Goal: Contribute content: Add original content to the website for others to see

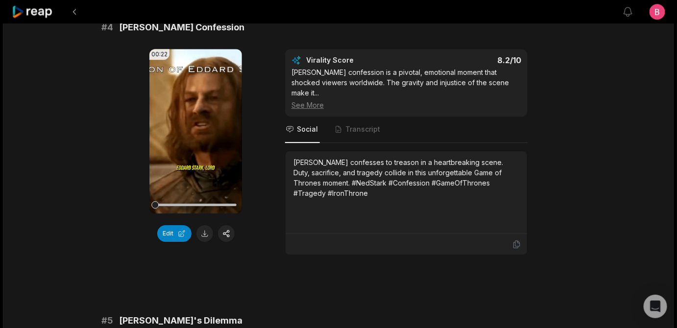
scroll to position [1068, 0]
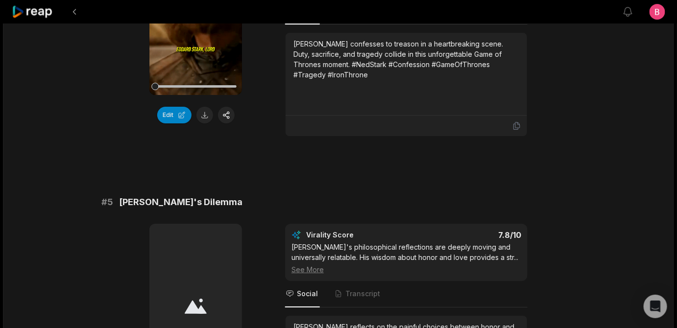
click at [192, 17] on icon at bounding box center [195, 12] width 7 height 8
click at [174, 123] on button "Edit" at bounding box center [174, 115] width 34 height 17
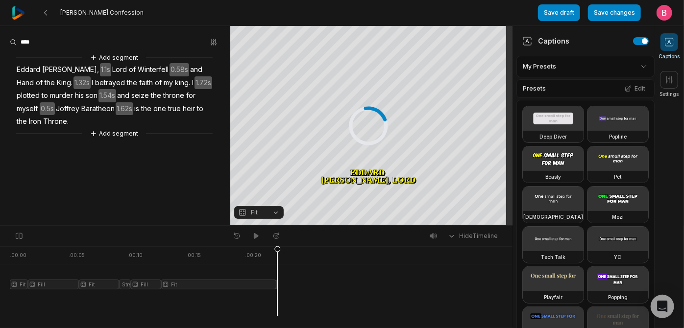
click at [671, 43] on icon at bounding box center [669, 42] width 10 height 10
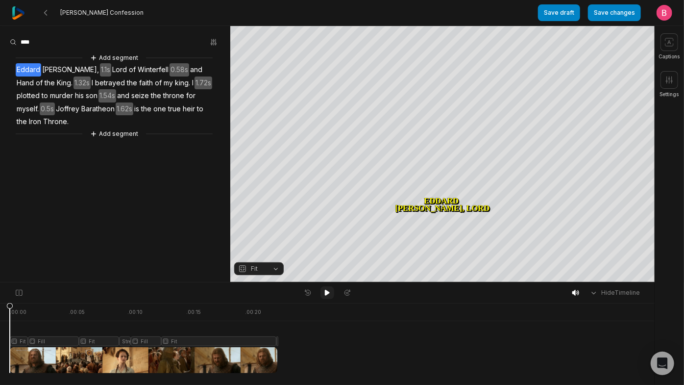
click at [323, 294] on icon at bounding box center [327, 293] width 8 height 8
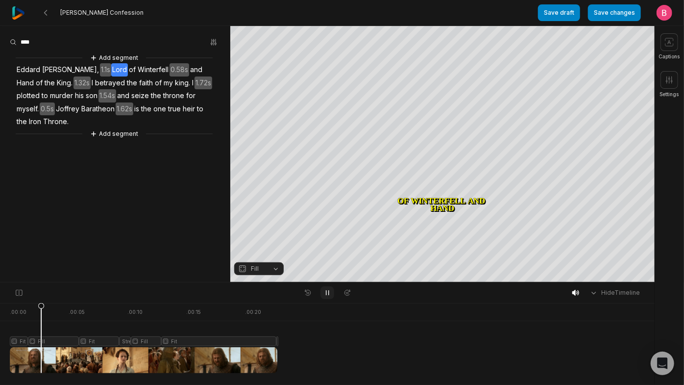
click at [323, 294] on icon at bounding box center [327, 293] width 8 height 8
click at [276, 267] on button "Fill" at bounding box center [258, 268] width 49 height 13
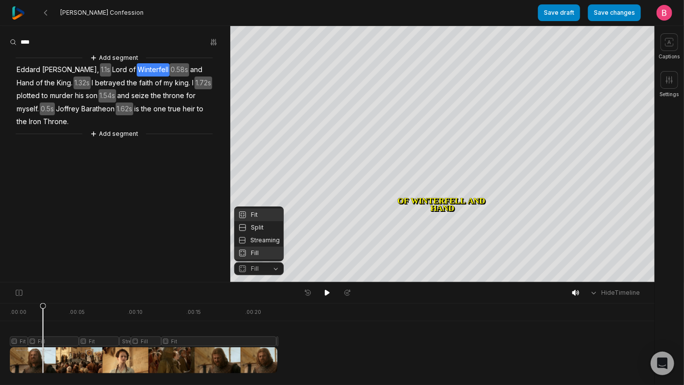
click at [257, 208] on div "Fit" at bounding box center [258, 214] width 49 height 13
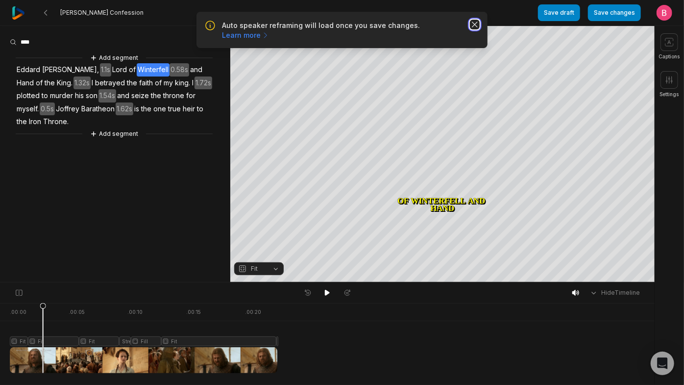
click at [473, 29] on icon "button" at bounding box center [475, 25] width 10 height 10
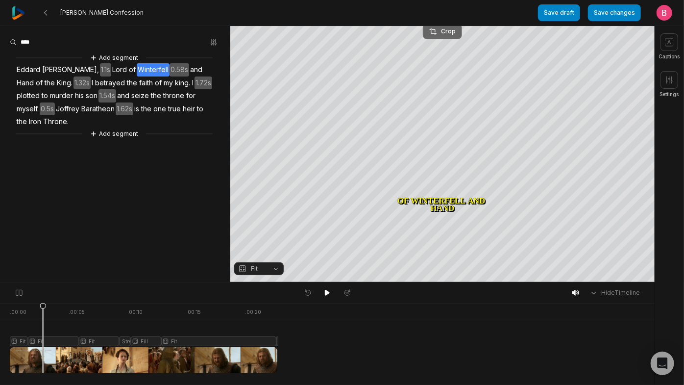
click at [442, 28] on div "Crop" at bounding box center [442, 31] width 26 height 9
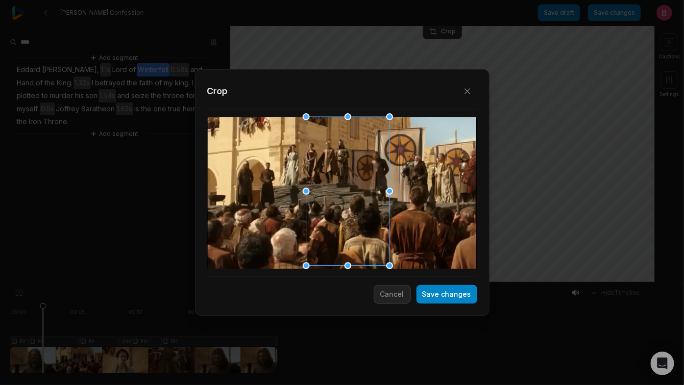
drag, startPoint x: 359, startPoint y: 191, endPoint x: 364, endPoint y: 190, distance: 5.5
click at [364, 190] on div at bounding box center [344, 191] width 83 height 149
click at [434, 295] on button "Save changes" at bounding box center [446, 294] width 61 height 19
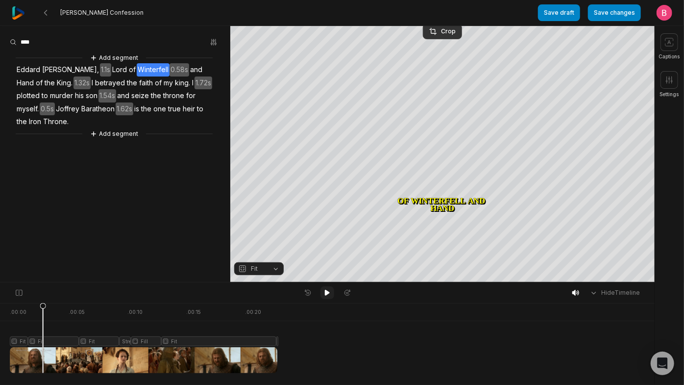
click at [322, 293] on button at bounding box center [327, 292] width 14 height 13
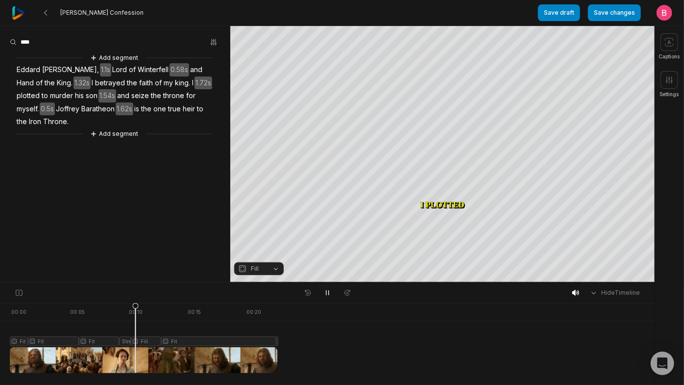
click at [138, 328] on div at bounding box center [143, 338] width 267 height 70
click at [125, 328] on div at bounding box center [143, 338] width 267 height 70
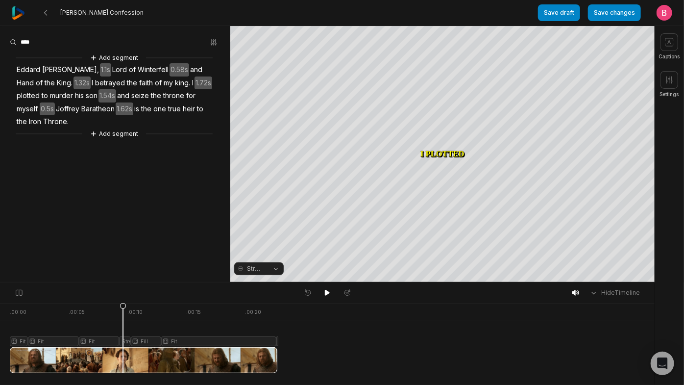
click at [272, 275] on button "Streaming" at bounding box center [258, 268] width 49 height 13
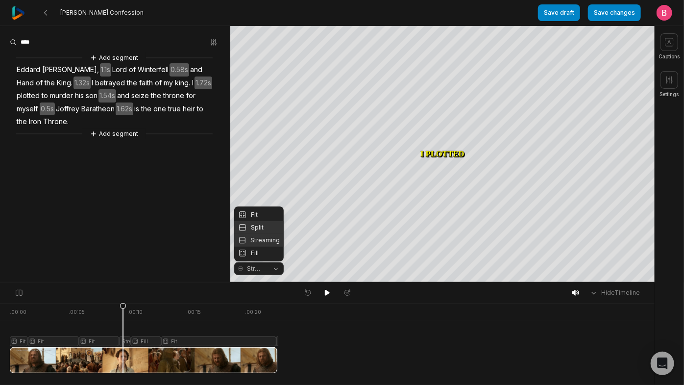
click at [263, 222] on div "Split" at bounding box center [258, 227] width 49 height 13
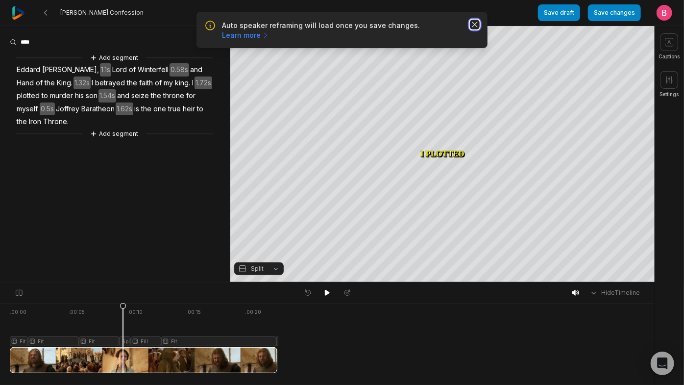
click at [473, 27] on icon "button" at bounding box center [474, 24] width 5 height 5
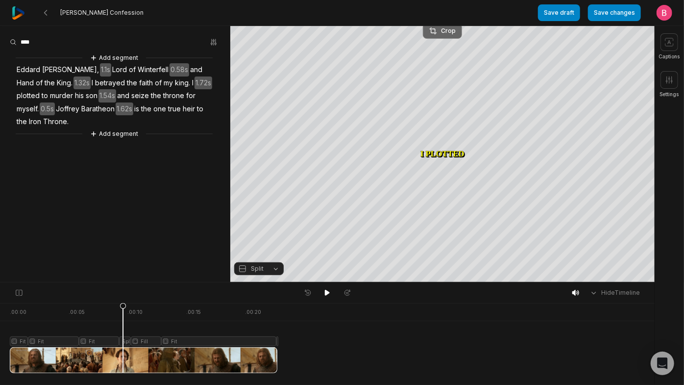
click at [444, 30] on div "Crop" at bounding box center [442, 30] width 26 height 9
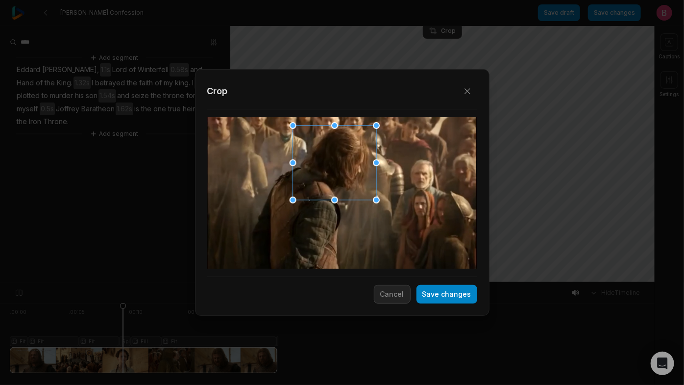
drag, startPoint x: 338, startPoint y: 211, endPoint x: 330, endPoint y: 183, distance: 29.5
click at [330, 183] on div at bounding box center [330, 163] width 83 height 74
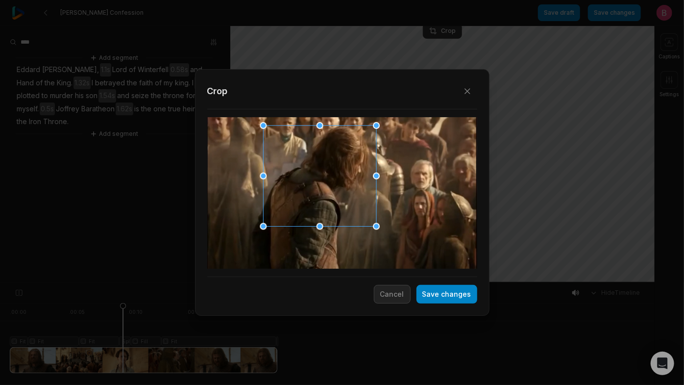
drag, startPoint x: 294, startPoint y: 201, endPoint x: 280, endPoint y: 245, distance: 46.2
click at [280, 282] on div "Close Crop Save changes Cancel" at bounding box center [342, 282] width 684 height 0
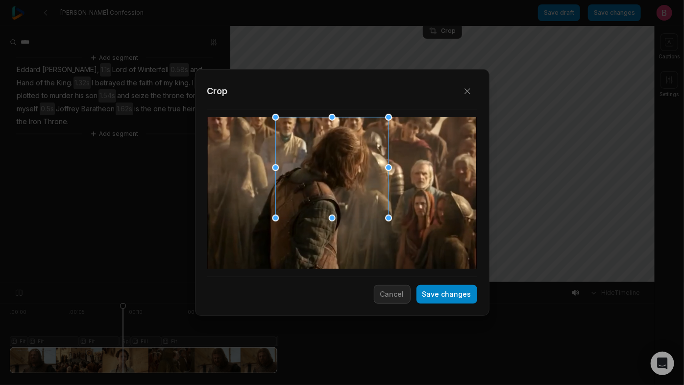
drag, startPoint x: 303, startPoint y: 215, endPoint x: 315, endPoint y: 199, distance: 19.9
click at [315, 199] on div at bounding box center [328, 168] width 113 height 101
click at [420, 296] on button "Save changes" at bounding box center [446, 294] width 61 height 19
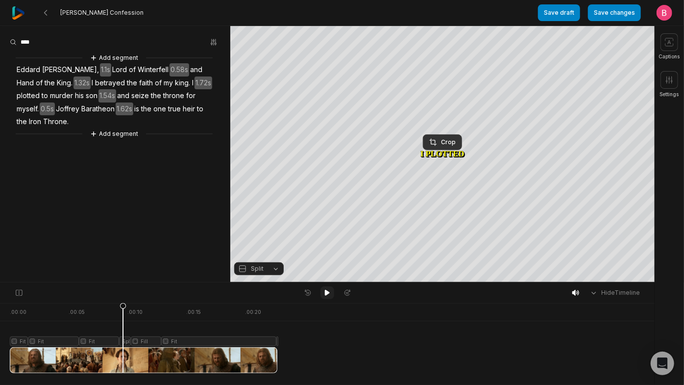
click at [326, 295] on icon at bounding box center [327, 292] width 5 height 6
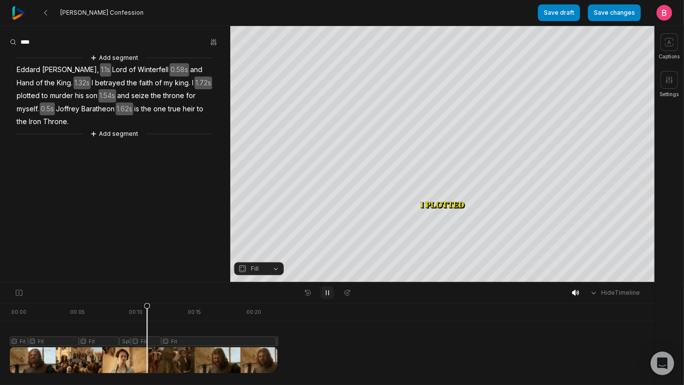
click at [326, 295] on icon at bounding box center [327, 292] width 2 height 4
click at [325, 295] on icon at bounding box center [327, 292] width 5 height 6
click at [325, 296] on icon at bounding box center [327, 293] width 8 height 8
click at [325, 295] on icon at bounding box center [327, 292] width 5 height 6
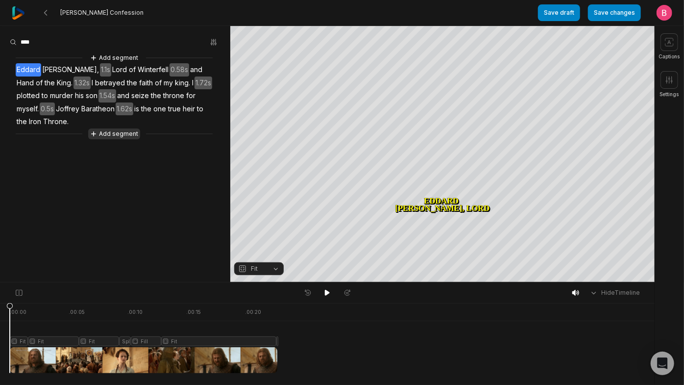
click at [121, 139] on button "Add segment" at bounding box center [114, 133] width 52 height 11
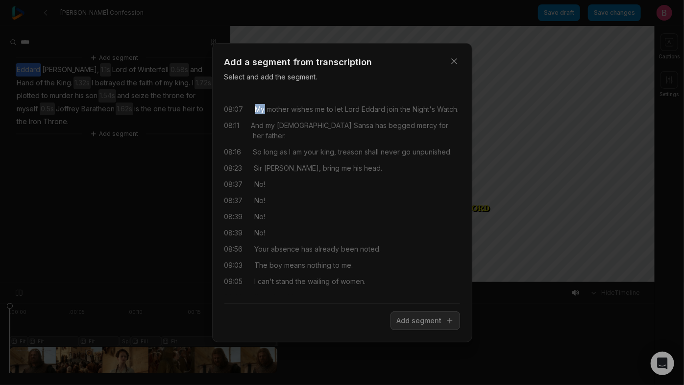
drag, startPoint x: 278, startPoint y: 114, endPoint x: 264, endPoint y: 114, distance: 14.2
click at [264, 114] on div "08:07 My mother wishes me to let Lord Eddard join the Night's Watch." at bounding box center [342, 109] width 236 height 10
click at [390, 326] on button "Add segment" at bounding box center [425, 320] width 70 height 19
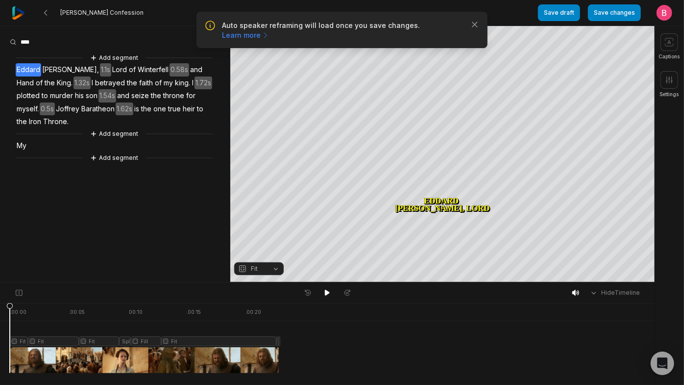
click at [42, 128] on span "Throne." at bounding box center [55, 121] width 27 height 13
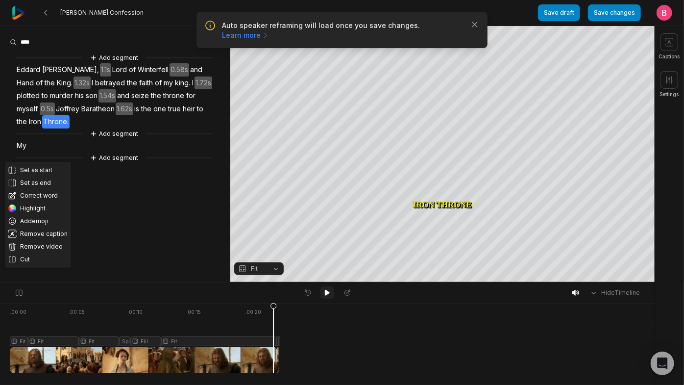
click at [326, 294] on icon at bounding box center [327, 292] width 5 height 6
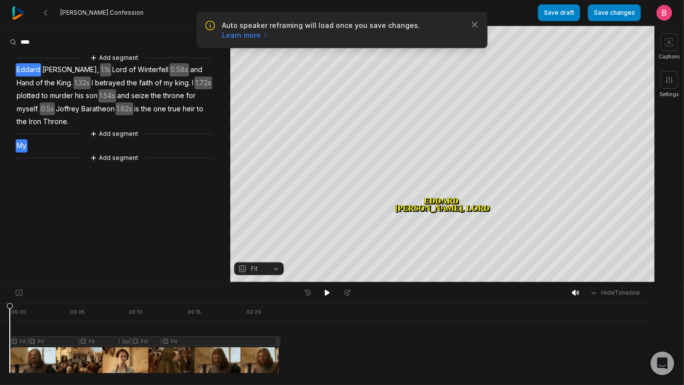
drag, startPoint x: 47, startPoint y: 193, endPoint x: 32, endPoint y: 193, distance: 15.2
click at [32, 163] on div "Add segment Eddard Stark, 1.1s Lord of Winterfell 0.58s and Hand of the King. 1…" at bounding box center [115, 107] width 230 height 111
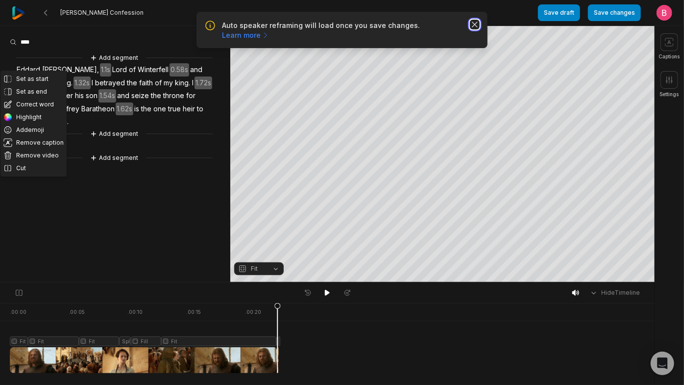
click at [472, 27] on icon "button" at bounding box center [474, 24] width 5 height 5
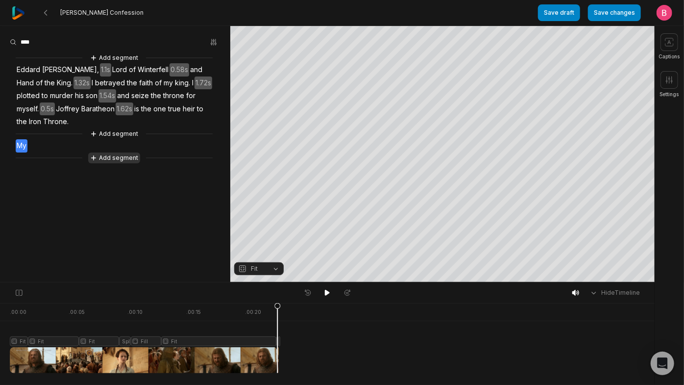
click at [115, 163] on button "Add segment" at bounding box center [114, 157] width 52 height 11
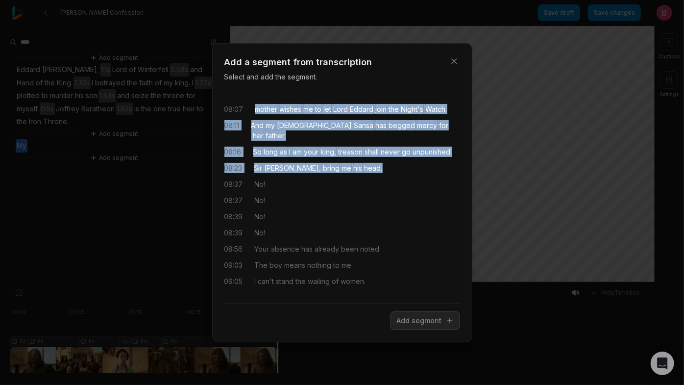
drag, startPoint x: 260, startPoint y: 113, endPoint x: 385, endPoint y: 209, distance: 157.9
click at [385, 209] on div "08:07 mother wishes me to let Lord Eddard join the Night's Watch. 08:11 And my …" at bounding box center [342, 196] width 236 height 197
click at [413, 328] on button "Add segment" at bounding box center [425, 320] width 70 height 19
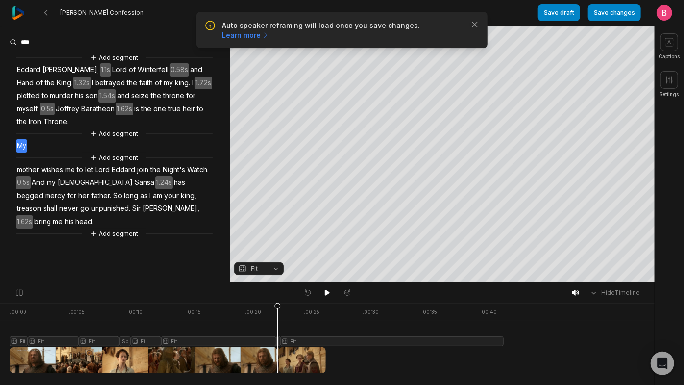
scroll to position [33, 0]
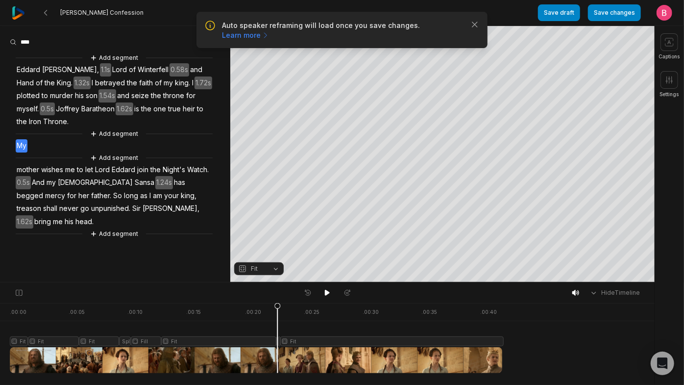
click at [30, 176] on span "mother" at bounding box center [28, 169] width 24 height 13
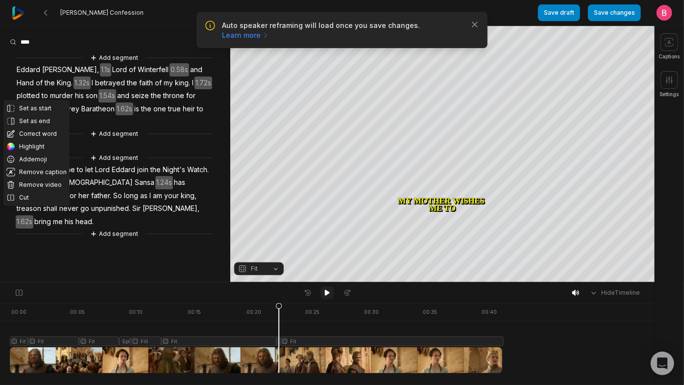
click at [329, 296] on icon at bounding box center [327, 293] width 8 height 8
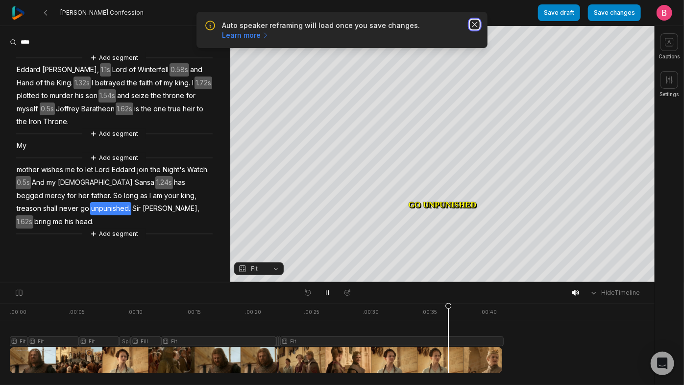
click at [472, 27] on icon "button" at bounding box center [474, 24] width 5 height 5
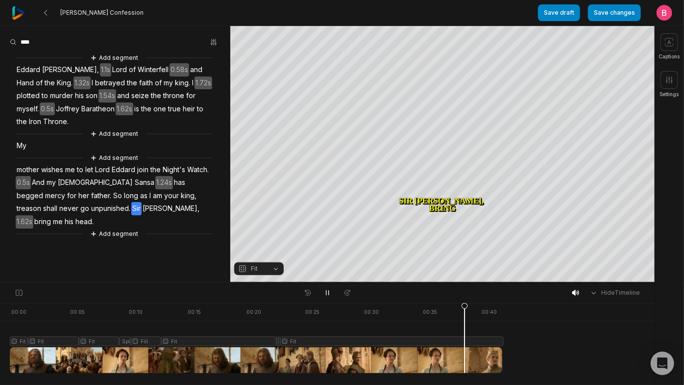
scroll to position [33, 0]
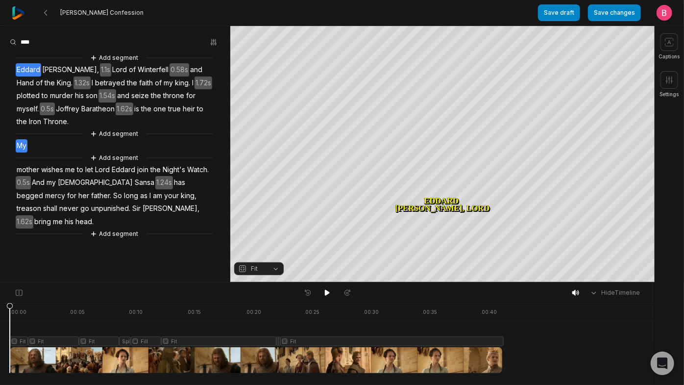
click at [26, 152] on span "My" at bounding box center [22, 145] width 12 height 13
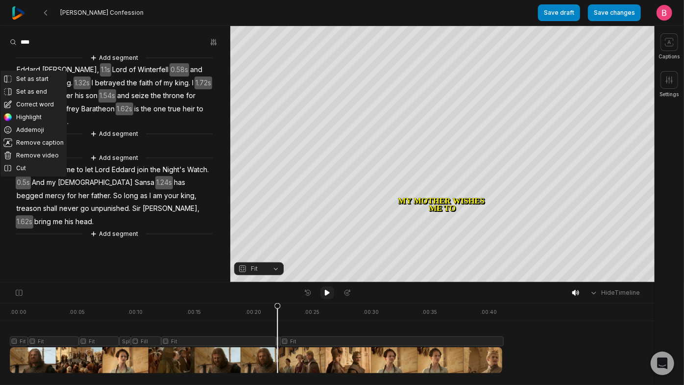
click at [326, 293] on icon at bounding box center [327, 292] width 5 height 6
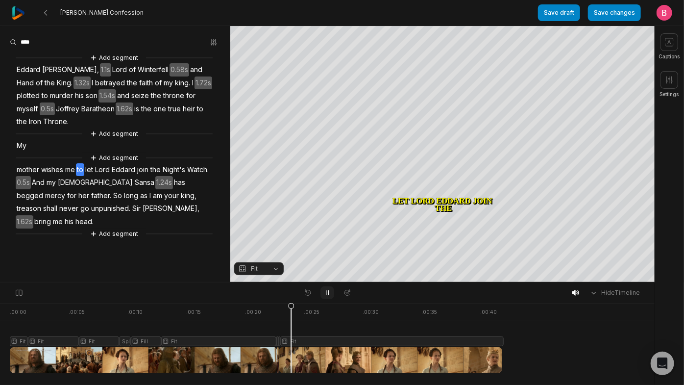
click at [326, 293] on icon at bounding box center [327, 293] width 8 height 8
click at [326, 293] on icon at bounding box center [327, 292] width 5 height 6
click at [326, 293] on icon at bounding box center [327, 293] width 8 height 8
click at [326, 293] on icon at bounding box center [327, 292] width 5 height 6
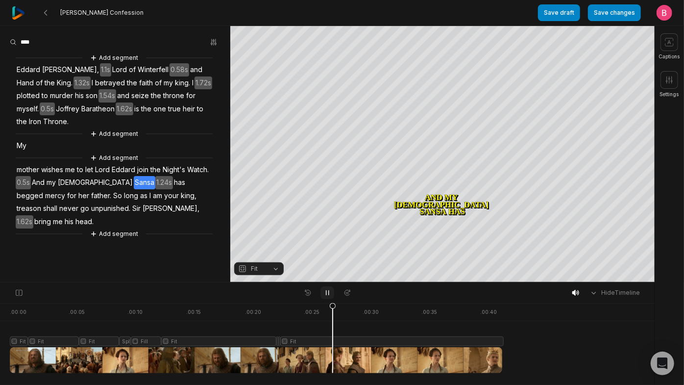
click at [326, 293] on icon at bounding box center [327, 293] width 8 height 8
click at [27, 152] on span "My" at bounding box center [22, 145] width 12 height 13
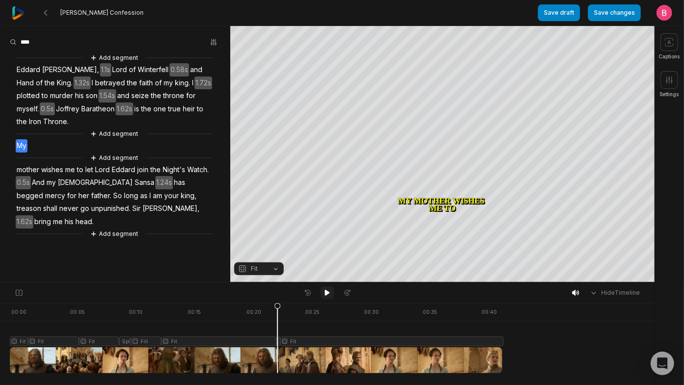
click at [326, 295] on icon at bounding box center [327, 292] width 5 height 6
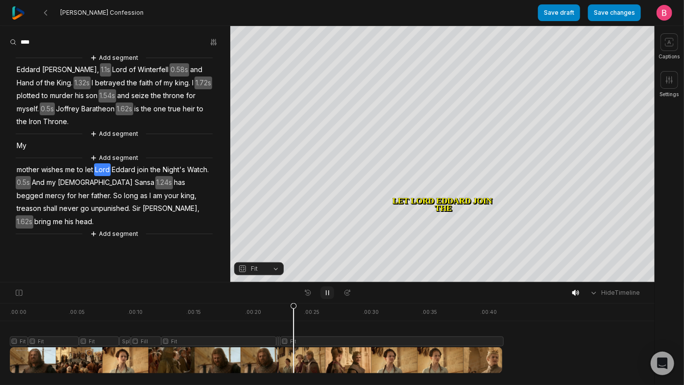
click at [326, 295] on icon at bounding box center [327, 292] width 2 height 4
click at [326, 295] on icon at bounding box center [327, 292] width 5 height 6
click at [326, 295] on icon at bounding box center [327, 292] width 2 height 4
click at [46, 189] on span "And" at bounding box center [38, 182] width 15 height 13
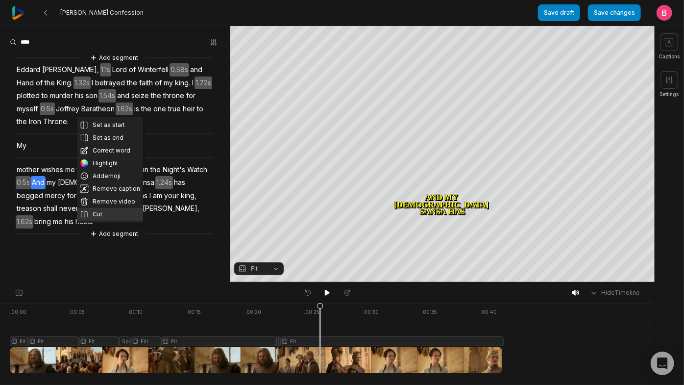
click at [114, 208] on button "Cut" at bounding box center [110, 214] width 66 height 13
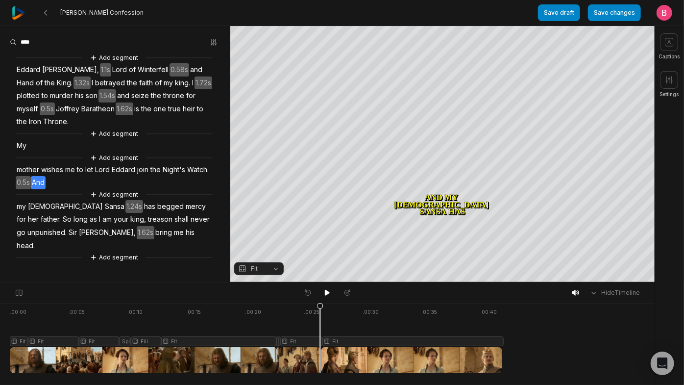
click at [27, 213] on span "my" at bounding box center [21, 206] width 11 height 13
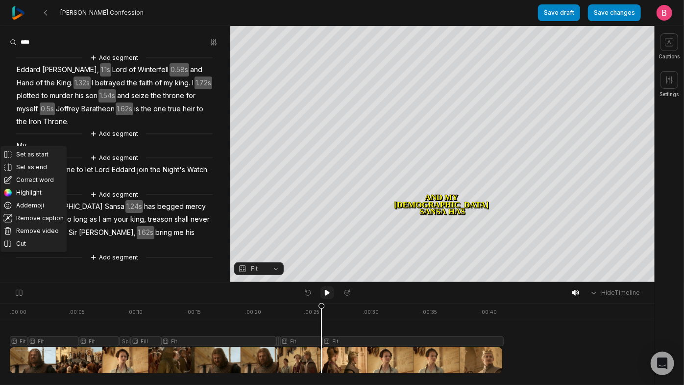
click at [330, 292] on icon at bounding box center [327, 293] width 8 height 8
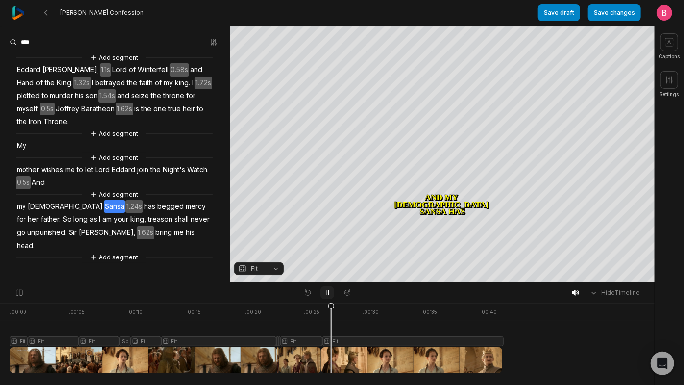
click at [330, 292] on icon at bounding box center [327, 293] width 8 height 8
click at [325, 287] on div "Hide Timeline" at bounding box center [327, 292] width 654 height 21
click at [327, 296] on icon at bounding box center [327, 293] width 8 height 8
click at [326, 295] on icon at bounding box center [327, 292] width 2 height 4
click at [326, 295] on icon at bounding box center [327, 292] width 5 height 6
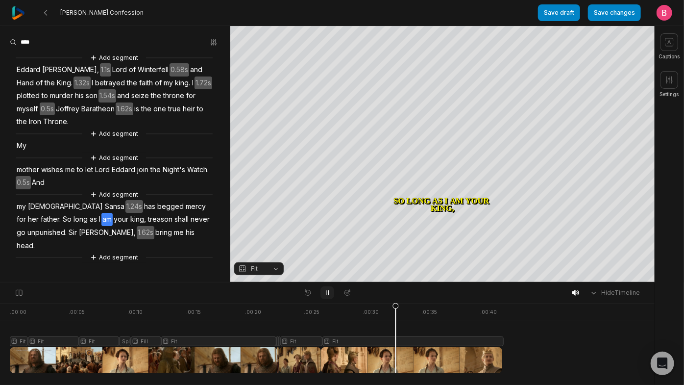
click at [326, 295] on icon at bounding box center [327, 292] width 2 height 4
click at [326, 295] on icon at bounding box center [327, 292] width 5 height 6
click at [326, 295] on icon at bounding box center [327, 292] width 2 height 4
click at [326, 295] on icon at bounding box center [327, 292] width 5 height 6
click at [326, 295] on icon at bounding box center [327, 292] width 2 height 4
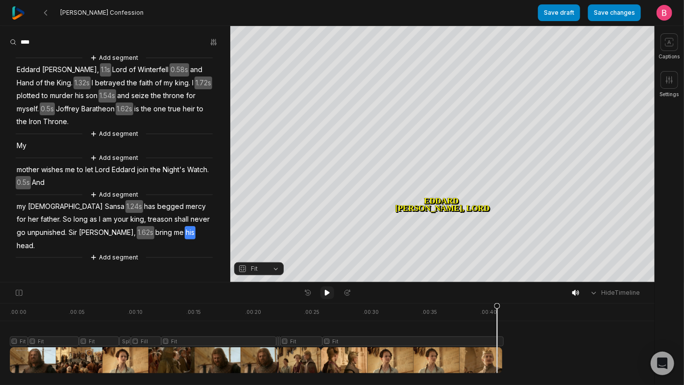
click at [326, 295] on icon at bounding box center [327, 292] width 5 height 6
click at [326, 295] on icon at bounding box center [327, 292] width 2 height 4
click at [78, 239] on span "Sir" at bounding box center [73, 232] width 10 height 13
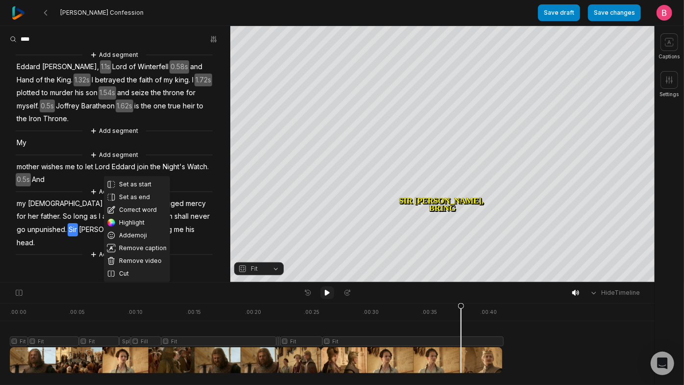
click at [326, 296] on icon at bounding box center [327, 293] width 8 height 8
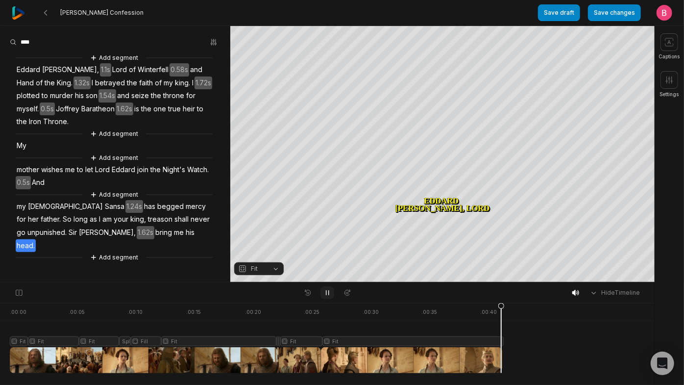
click at [326, 296] on icon at bounding box center [327, 293] width 8 height 8
click at [36, 252] on span "head." at bounding box center [26, 245] width 20 height 13
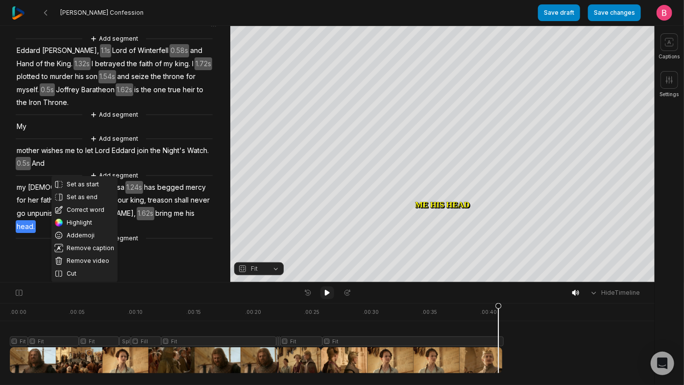
click at [329, 296] on icon at bounding box center [327, 293] width 8 height 8
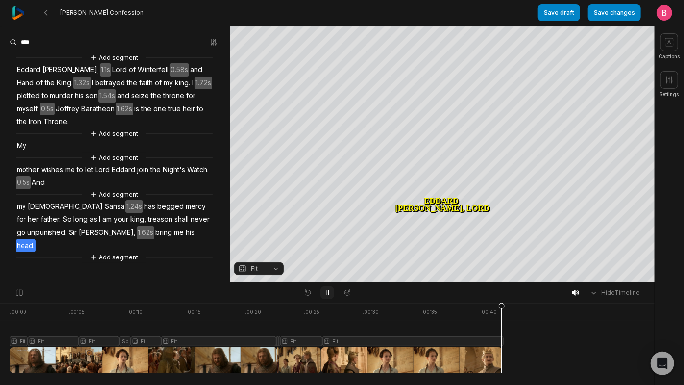
click at [329, 296] on icon at bounding box center [327, 293] width 8 height 8
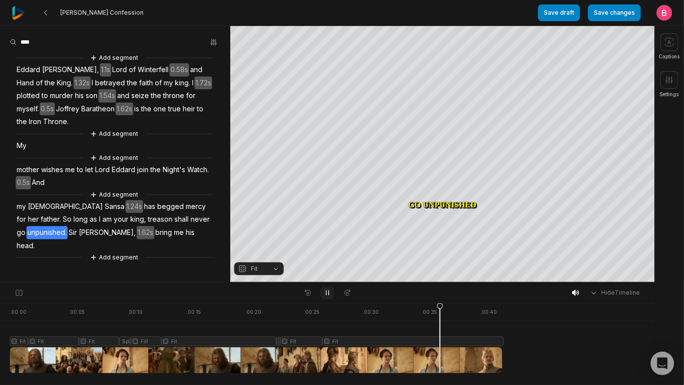
click at [329, 296] on icon at bounding box center [327, 293] width 8 height 8
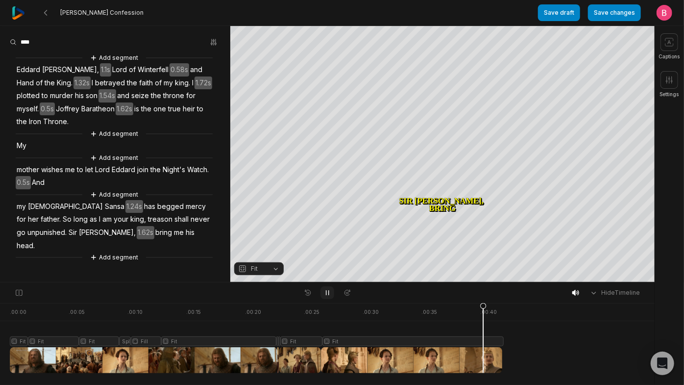
click at [329, 296] on icon at bounding box center [327, 293] width 8 height 8
click at [46, 176] on span "And" at bounding box center [38, 182] width 15 height 13
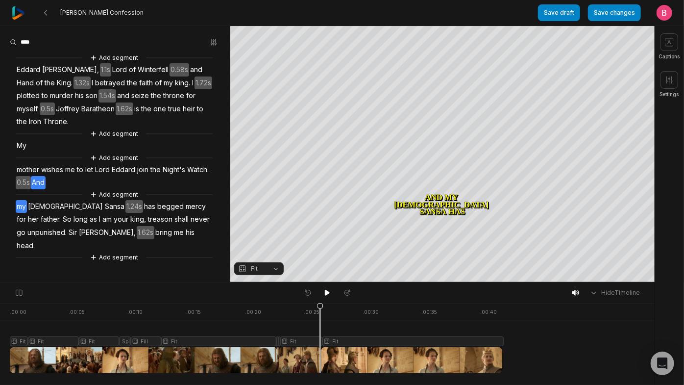
click at [27, 205] on span "my" at bounding box center [21, 206] width 11 height 13
click at [113, 219] on span "am" at bounding box center [106, 219] width 11 height 13
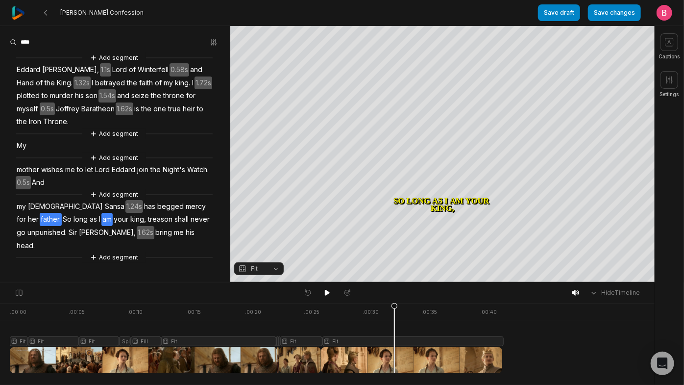
click at [65, 221] on span "So" at bounding box center [67, 219] width 11 height 13
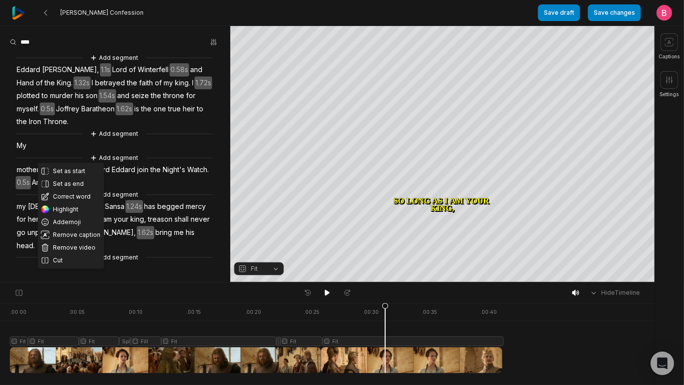
click at [125, 219] on span "your" at bounding box center [121, 219] width 17 height 13
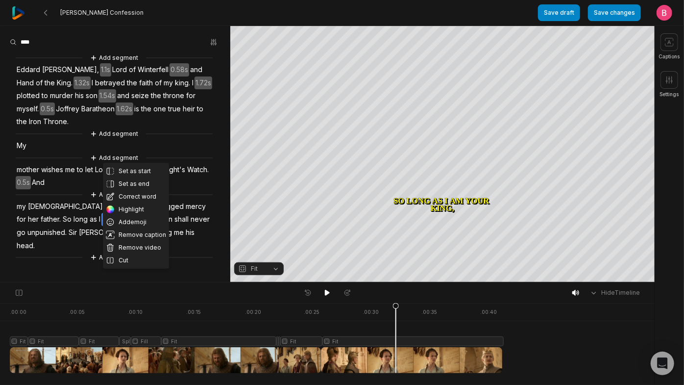
click at [67, 222] on span "So" at bounding box center [67, 219] width 11 height 13
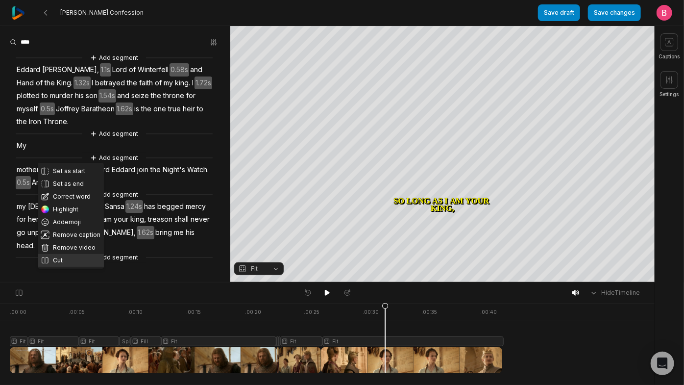
click at [79, 254] on button "Cut" at bounding box center [71, 260] width 66 height 13
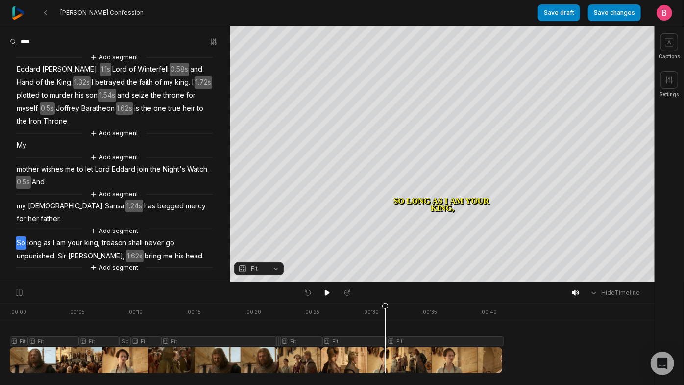
scroll to position [93, 0]
click at [67, 249] on span "Sir" at bounding box center [62, 255] width 10 height 13
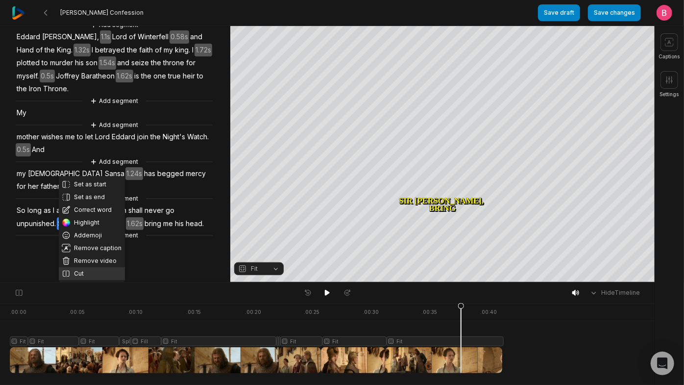
click at [89, 267] on button "Cut" at bounding box center [92, 273] width 66 height 13
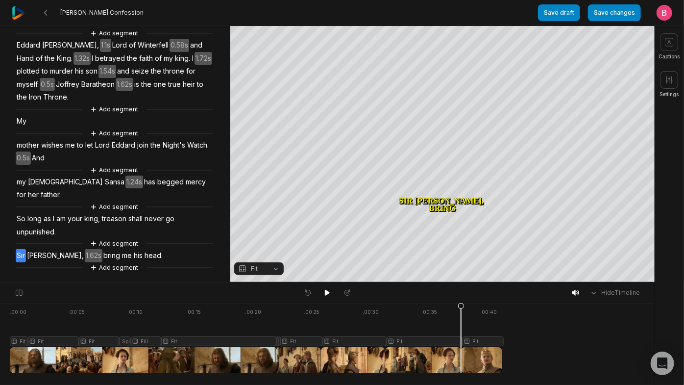
click at [304, 357] on div at bounding box center [256, 338] width 492 height 70
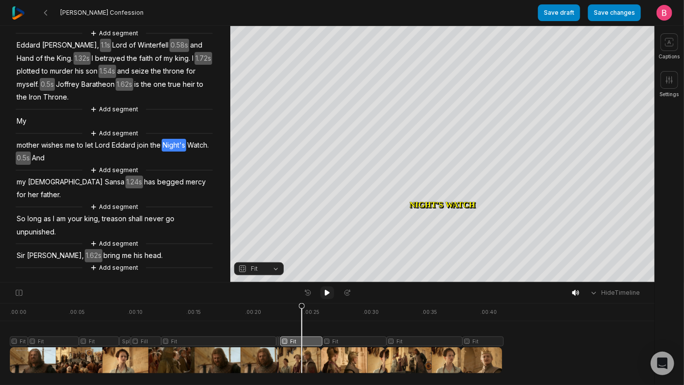
click at [328, 292] on icon at bounding box center [327, 293] width 8 height 8
click at [285, 356] on div at bounding box center [256, 338] width 492 height 70
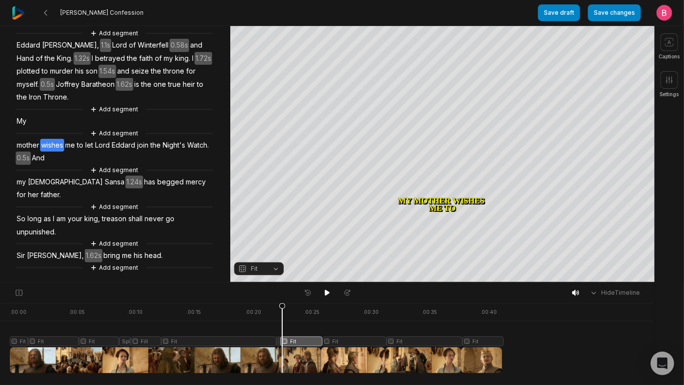
click at [280, 357] on div at bounding box center [256, 338] width 492 height 70
click at [444, 24] on div "Ned Stark's Confession" at bounding box center [275, 12] width 526 height 25
click at [450, 27] on div "Crop" at bounding box center [442, 31] width 26 height 9
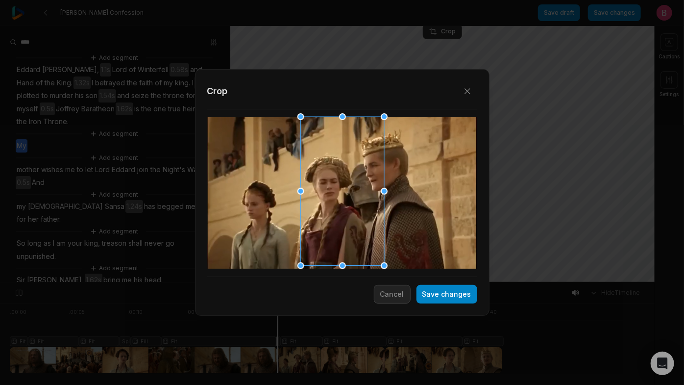
scroll to position [93, 0]
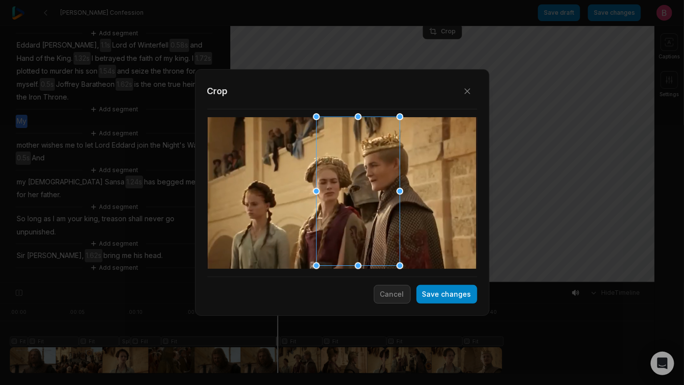
drag, startPoint x: 0, startPoint y: 0, endPoint x: 346, endPoint y: 204, distance: 401.8
click at [346, 204] on div at bounding box center [354, 191] width 83 height 149
click at [433, 291] on button "Save changes" at bounding box center [446, 294] width 61 height 19
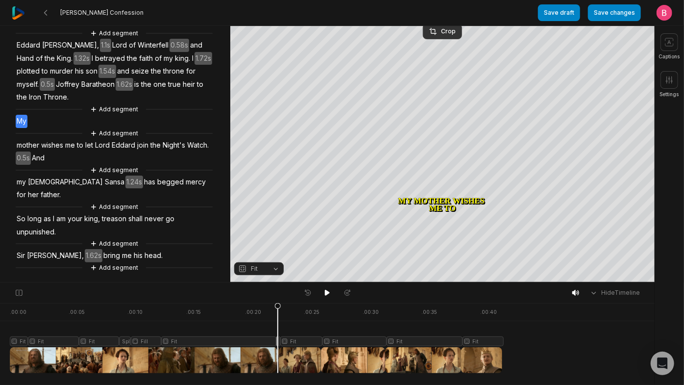
click at [326, 288] on div "Hide Timeline" at bounding box center [327, 292] width 654 height 21
click at [326, 291] on icon at bounding box center [327, 293] width 8 height 8
click at [327, 295] on icon at bounding box center [327, 293] width 8 height 8
click at [327, 295] on icon at bounding box center [327, 292] width 5 height 6
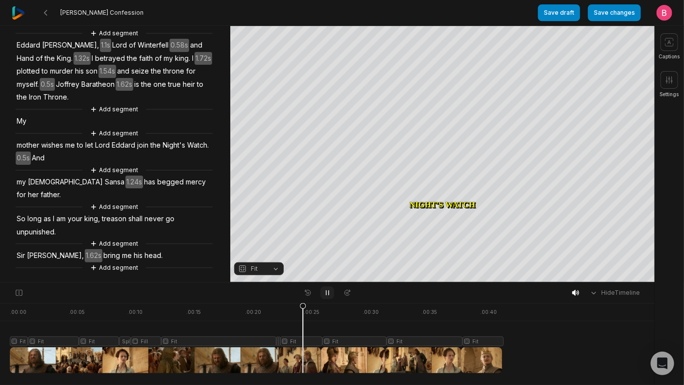
click at [327, 295] on icon at bounding box center [327, 293] width 8 height 8
click at [327, 295] on icon at bounding box center [327, 292] width 5 height 6
click at [327, 295] on icon at bounding box center [327, 293] width 8 height 8
click at [327, 295] on icon at bounding box center [327, 292] width 5 height 6
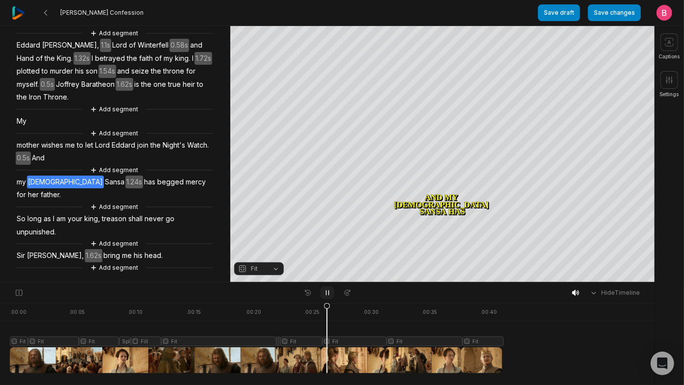
click at [327, 295] on icon at bounding box center [327, 293] width 8 height 8
click at [445, 34] on div "Crop" at bounding box center [442, 31] width 26 height 9
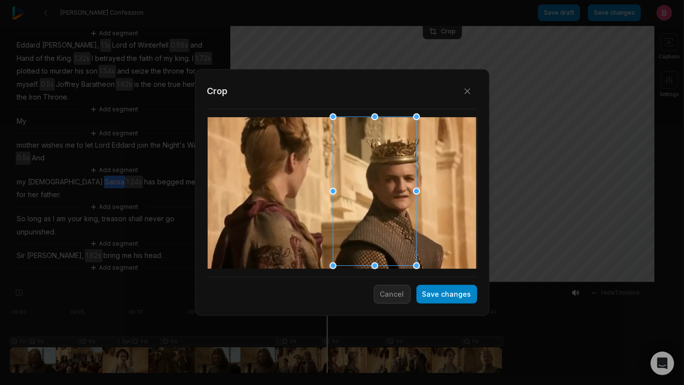
drag, startPoint x: 353, startPoint y: 197, endPoint x: 385, endPoint y: 191, distance: 32.6
click at [385, 191] on div at bounding box center [371, 191] width 83 height 149
click at [422, 300] on button "Save changes" at bounding box center [446, 294] width 61 height 19
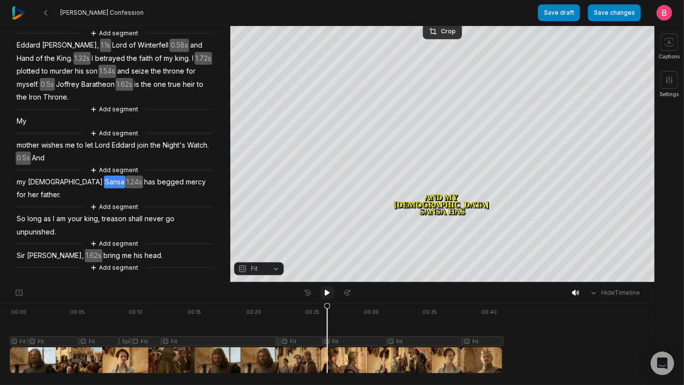
click at [329, 296] on icon at bounding box center [327, 293] width 8 height 8
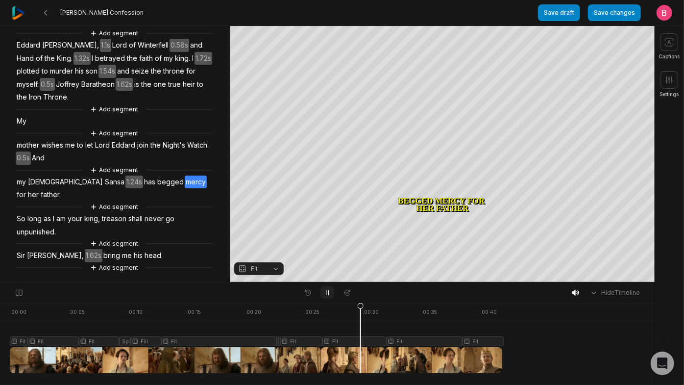
click at [329, 296] on icon at bounding box center [327, 293] width 8 height 8
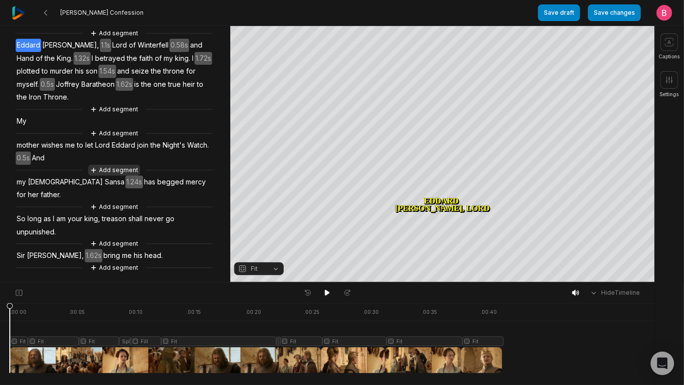
scroll to position [0, 0]
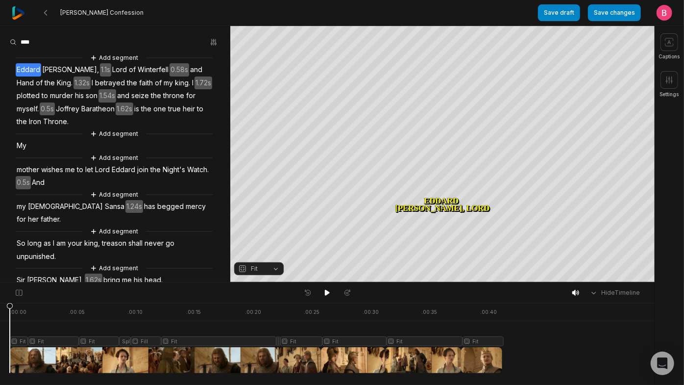
click at [27, 152] on span "My" at bounding box center [22, 145] width 12 height 13
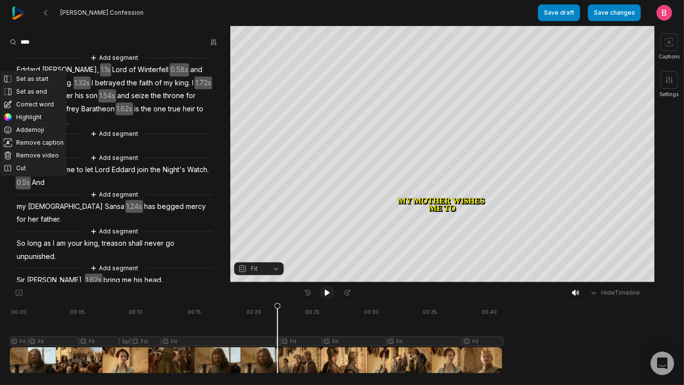
click at [328, 295] on icon at bounding box center [327, 292] width 5 height 6
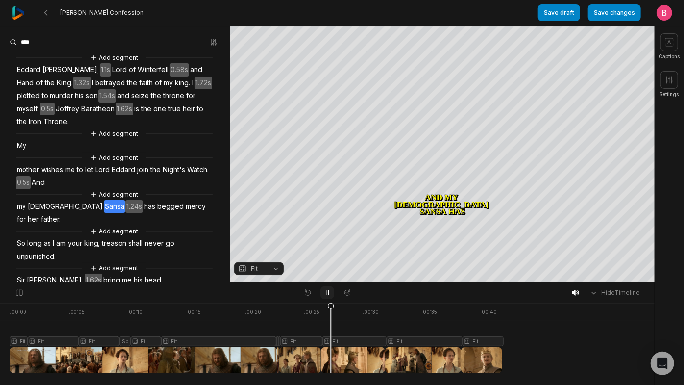
click at [327, 296] on icon at bounding box center [327, 293] width 8 height 8
click at [327, 295] on icon at bounding box center [327, 292] width 5 height 6
click at [327, 296] on icon at bounding box center [327, 293] width 8 height 8
click at [143, 213] on span "has" at bounding box center [149, 206] width 13 height 13
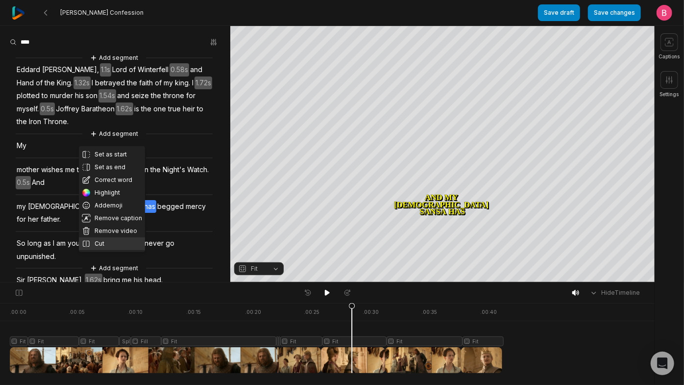
click at [117, 250] on button "Cut" at bounding box center [112, 243] width 66 height 13
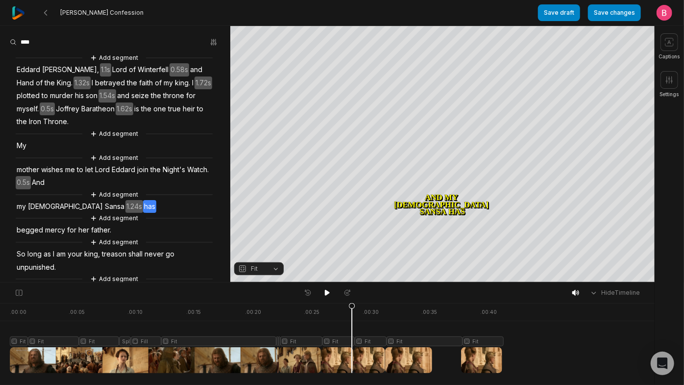
scroll to position [119, 0]
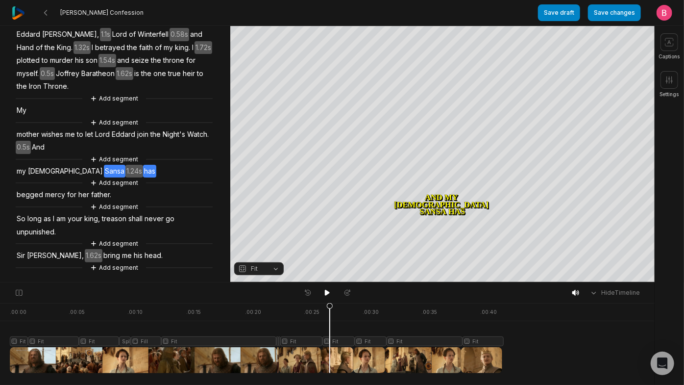
click at [332, 360] on div at bounding box center [256, 338] width 492 height 70
click at [296, 355] on div at bounding box center [256, 338] width 492 height 70
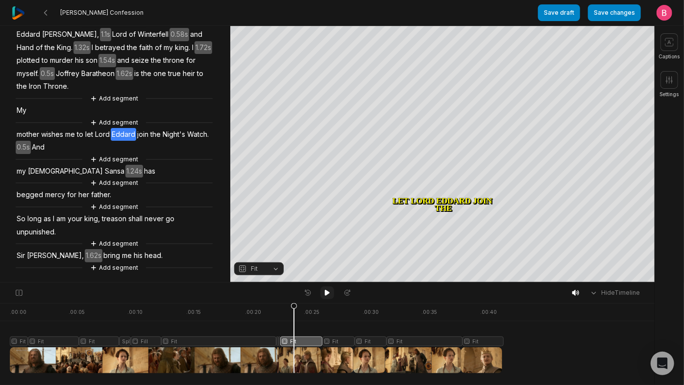
click at [332, 293] on button at bounding box center [327, 292] width 14 height 13
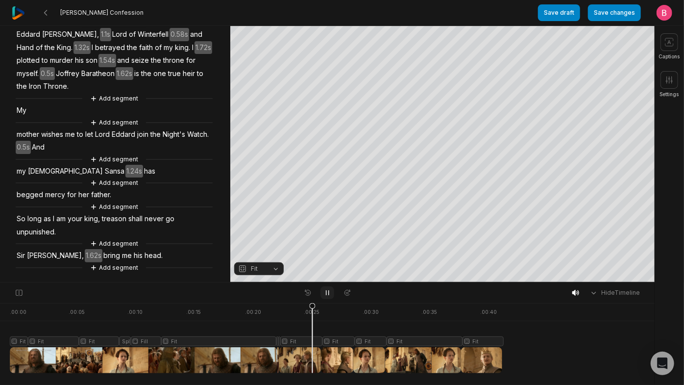
click at [325, 295] on icon at bounding box center [327, 293] width 8 height 8
click at [299, 357] on div at bounding box center [256, 338] width 492 height 70
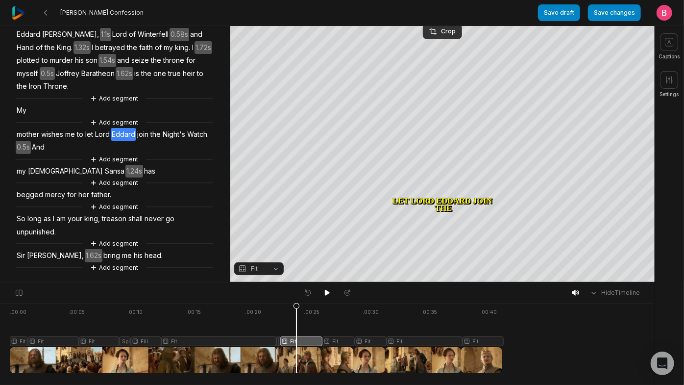
click at [441, 24] on div "[PERSON_NAME] Confession" at bounding box center [275, 12] width 526 height 25
click at [441, 32] on div "Crop" at bounding box center [442, 31] width 26 height 9
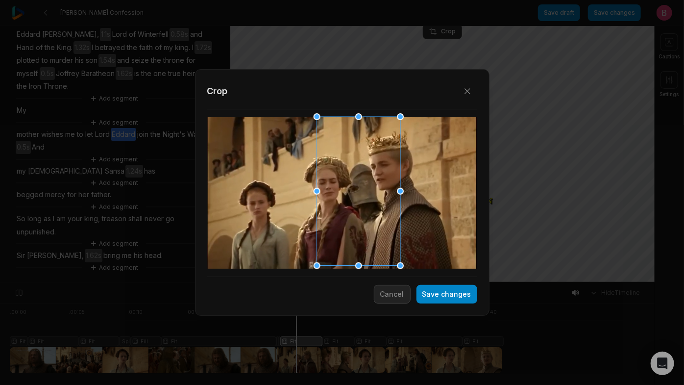
drag, startPoint x: 330, startPoint y: 202, endPoint x: 346, endPoint y: 196, distance: 17.0
click at [346, 196] on div at bounding box center [355, 191] width 83 height 149
click at [420, 303] on button "Save changes" at bounding box center [446, 294] width 61 height 19
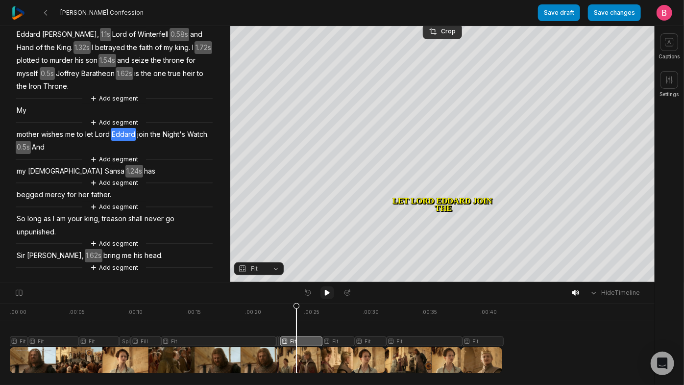
click at [329, 294] on icon at bounding box center [327, 293] width 8 height 8
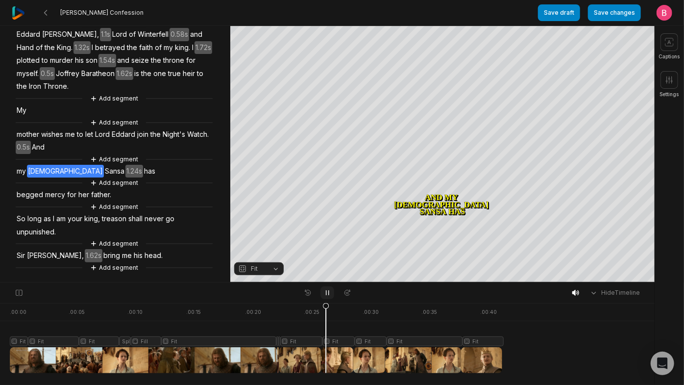
click at [332, 293] on button at bounding box center [327, 292] width 14 height 13
click at [322, 344] on div at bounding box center [256, 338] width 492 height 70
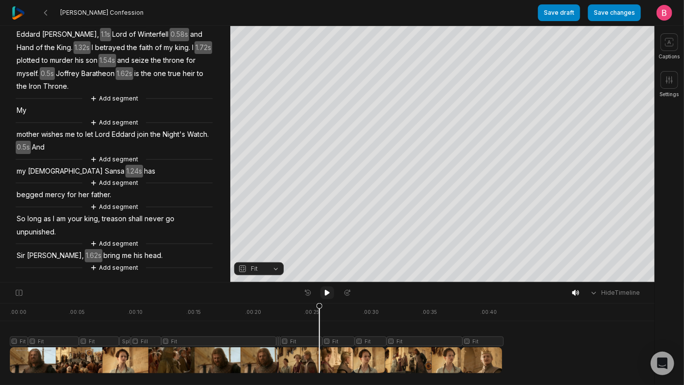
click at [328, 294] on icon at bounding box center [327, 292] width 5 height 6
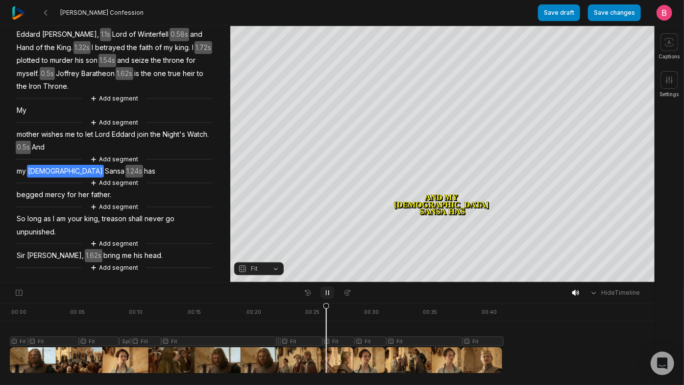
click at [328, 294] on icon at bounding box center [327, 293] width 8 height 8
click at [454, 31] on div "Crop" at bounding box center [442, 31] width 26 height 9
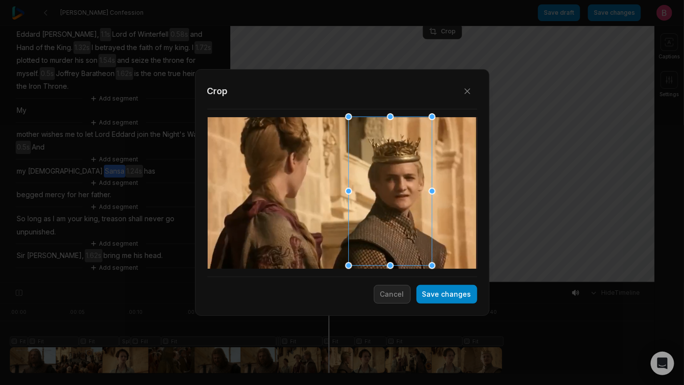
click at [357, 200] on div at bounding box center [386, 191] width 83 height 149
click at [401, 240] on div at bounding box center [390, 191] width 83 height 149
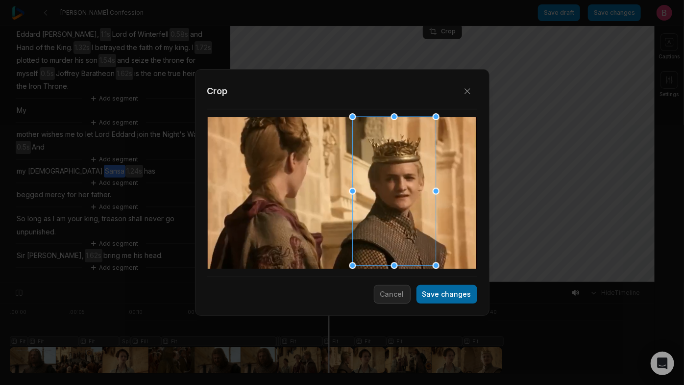
click at [437, 303] on button "Save changes" at bounding box center [446, 294] width 61 height 19
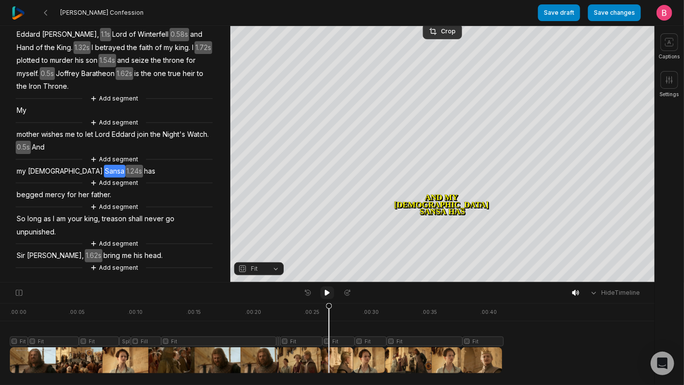
click at [330, 294] on icon at bounding box center [327, 293] width 8 height 8
click at [338, 354] on div at bounding box center [256, 338] width 492 height 70
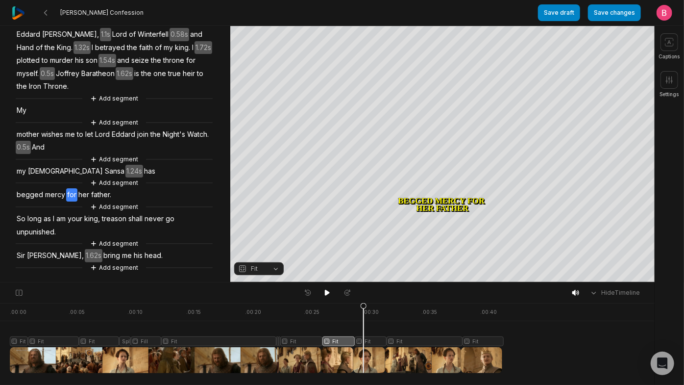
click at [366, 351] on div at bounding box center [256, 338] width 492 height 70
click at [443, 30] on div "Crop" at bounding box center [442, 31] width 26 height 9
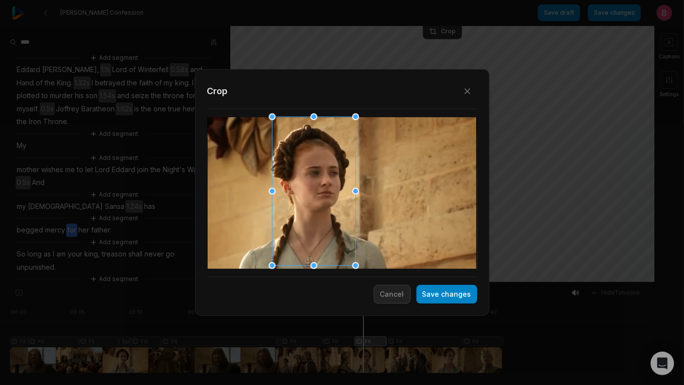
scroll to position [119, 0]
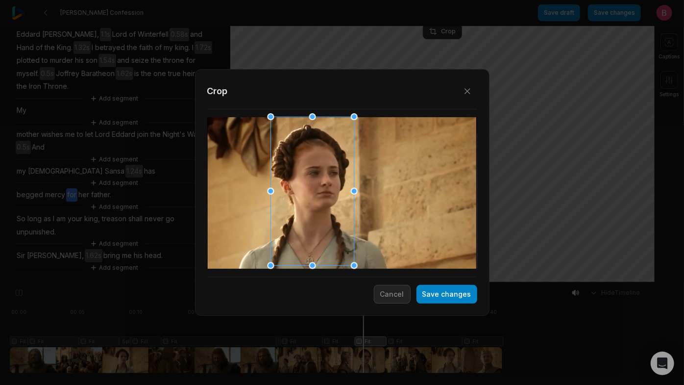
click at [325, 199] on div at bounding box center [308, 191] width 83 height 149
click at [441, 296] on button "Save changes" at bounding box center [446, 294] width 61 height 19
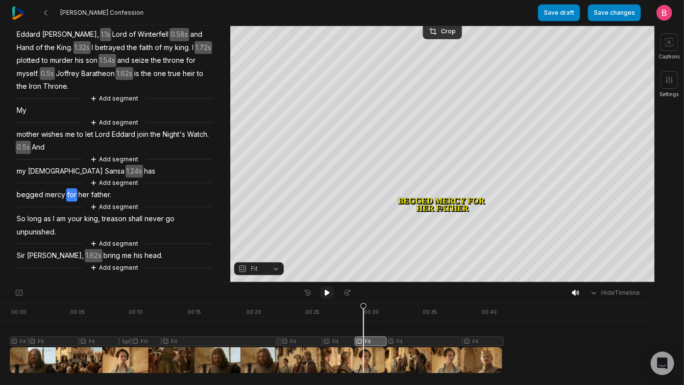
click at [328, 296] on icon at bounding box center [327, 293] width 8 height 8
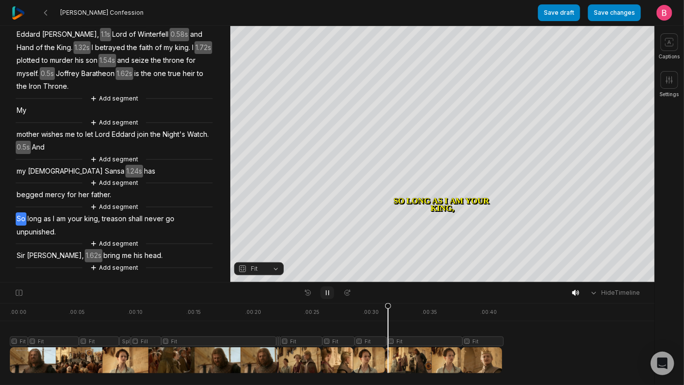
click at [328, 296] on icon at bounding box center [327, 293] width 8 height 8
click at [329, 295] on icon at bounding box center [327, 292] width 5 height 6
click at [329, 295] on icon at bounding box center [327, 292] width 2 height 4
click at [438, 30] on div "Crop" at bounding box center [442, 31] width 26 height 9
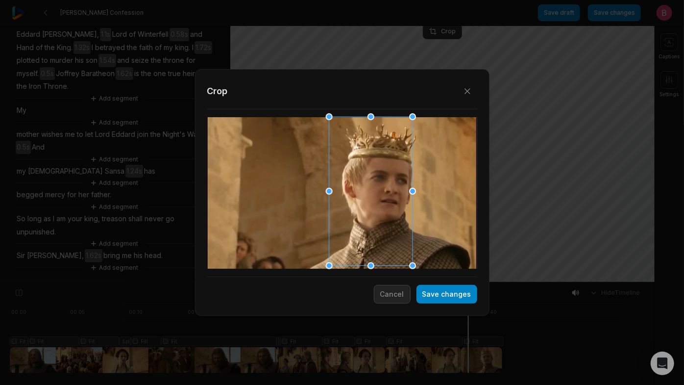
drag, startPoint x: 370, startPoint y: 176, endPoint x: 386, endPoint y: 172, distance: 16.8
click at [386, 172] on div at bounding box center [367, 191] width 83 height 149
drag, startPoint x: 420, startPoint y: 291, endPoint x: 406, endPoint y: 289, distance: 14.9
click at [420, 291] on button "Save changes" at bounding box center [446, 294] width 61 height 19
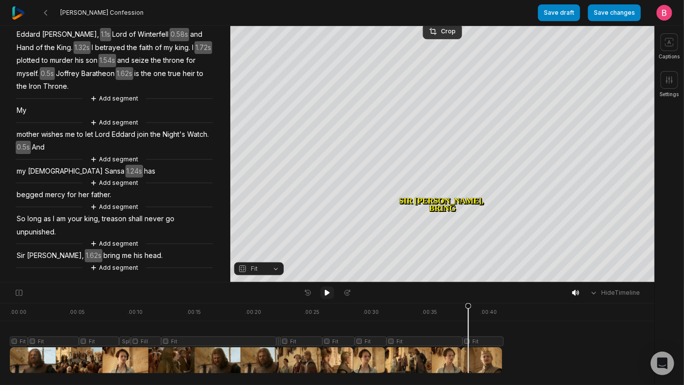
click at [328, 294] on icon at bounding box center [327, 293] width 8 height 8
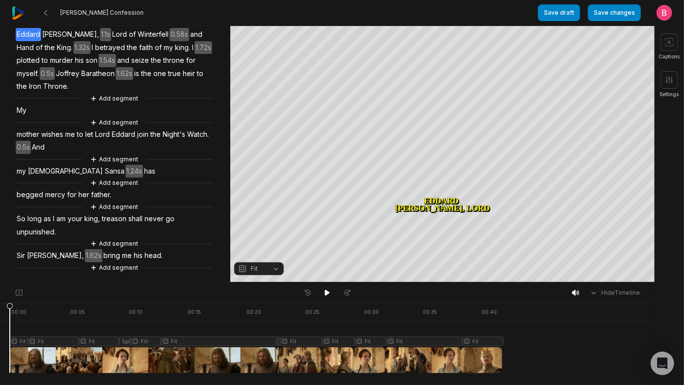
click at [448, 353] on div at bounding box center [256, 338] width 492 height 70
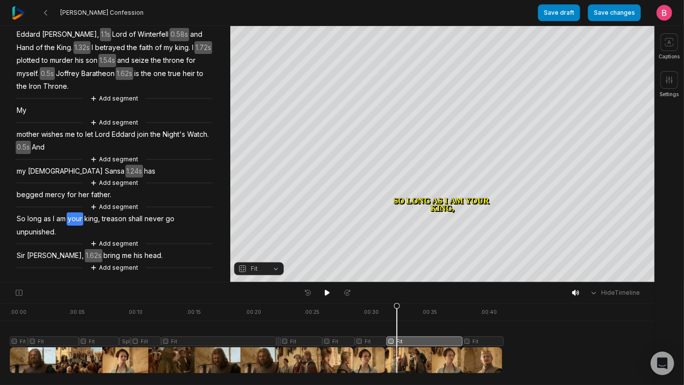
click at [399, 357] on div at bounding box center [256, 338] width 492 height 70
click at [328, 295] on icon at bounding box center [327, 292] width 5 height 6
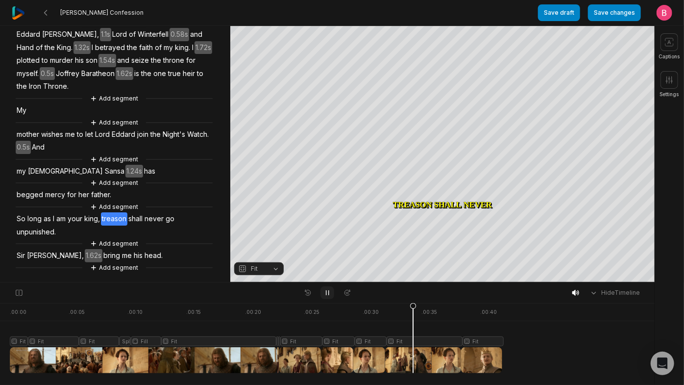
click at [326, 295] on icon at bounding box center [327, 292] width 2 height 4
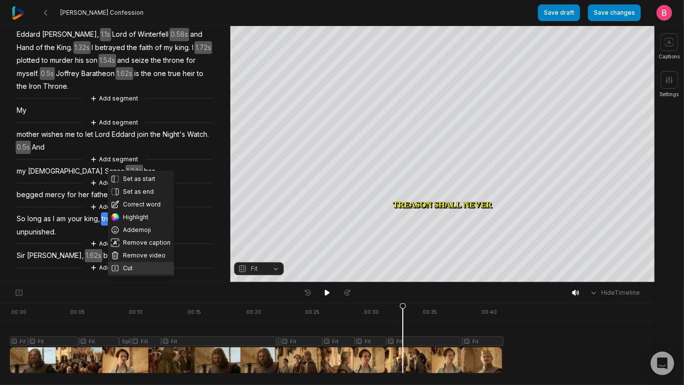
drag, startPoint x: 138, startPoint y: 210, endPoint x: 126, endPoint y: 216, distance: 13.1
click at [126, 262] on button "Cut" at bounding box center [141, 268] width 66 height 13
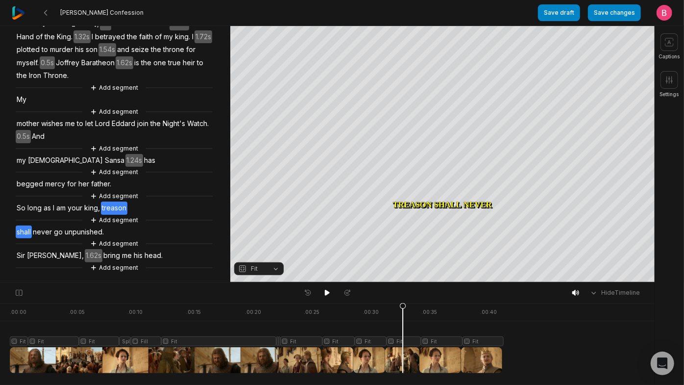
click at [30, 235] on span "shall" at bounding box center [24, 231] width 16 height 13
click at [439, 28] on div "Crop" at bounding box center [442, 31] width 26 height 9
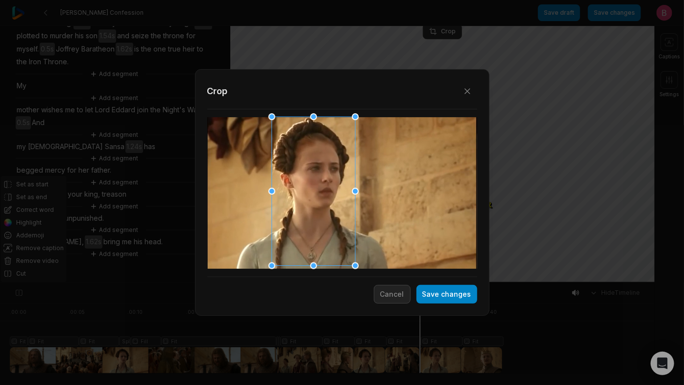
drag, startPoint x: 347, startPoint y: 201, endPoint x: 318, endPoint y: 205, distance: 29.2
click at [318, 205] on div at bounding box center [309, 191] width 83 height 149
click at [453, 303] on button "Save changes" at bounding box center [446, 294] width 61 height 19
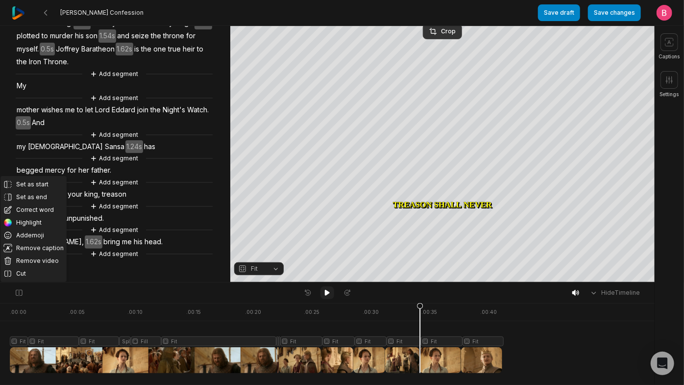
click at [323, 293] on icon at bounding box center [327, 293] width 8 height 8
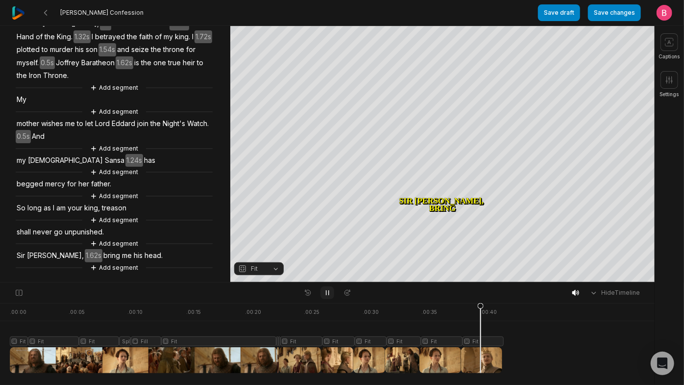
click at [328, 293] on icon at bounding box center [327, 292] width 2 height 4
click at [447, 354] on div at bounding box center [256, 338] width 492 height 70
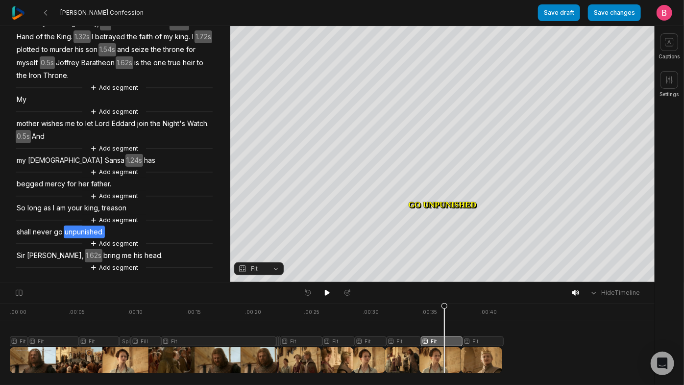
click at [402, 362] on div at bounding box center [256, 338] width 492 height 70
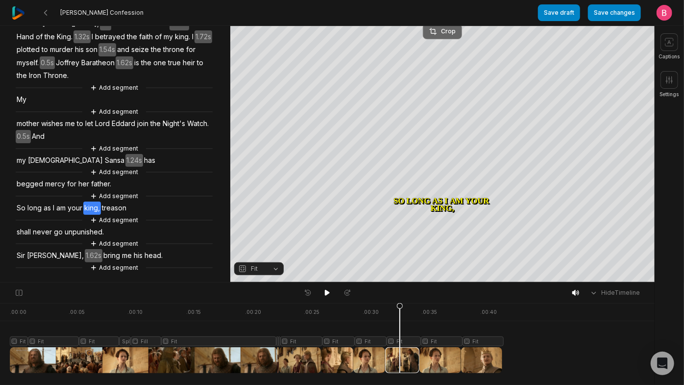
click at [445, 32] on div "Crop" at bounding box center [442, 31] width 26 height 9
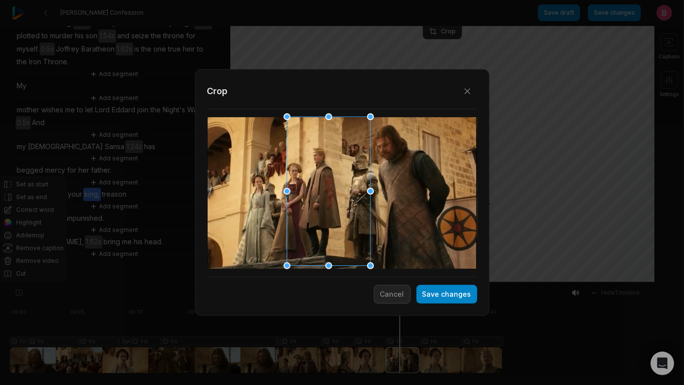
drag, startPoint x: 357, startPoint y: 201, endPoint x: 343, endPoint y: 204, distance: 14.1
click at [343, 204] on div at bounding box center [325, 191] width 83 height 149
click at [424, 300] on button "Save changes" at bounding box center [446, 294] width 61 height 19
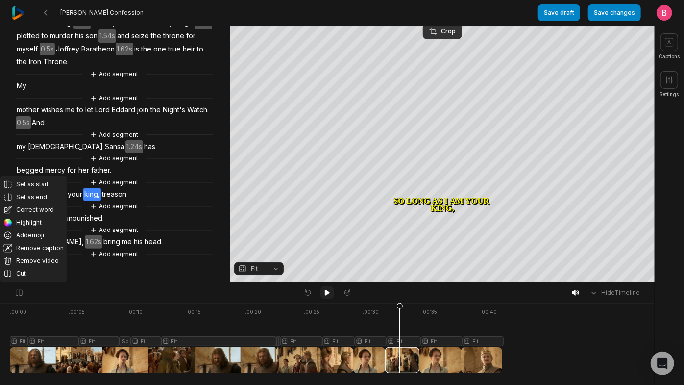
click at [329, 296] on icon at bounding box center [327, 293] width 8 height 8
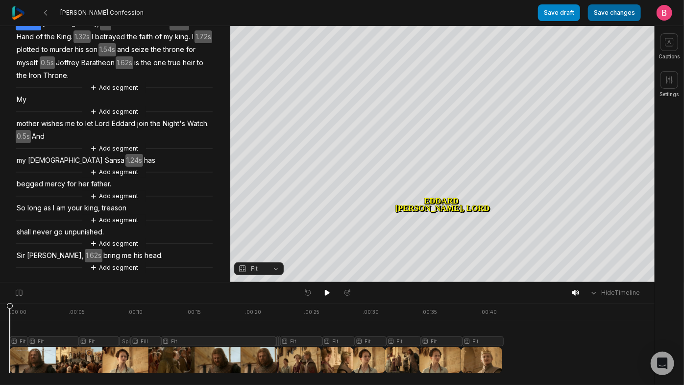
click at [611, 17] on button "Save changes" at bounding box center [614, 12] width 53 height 17
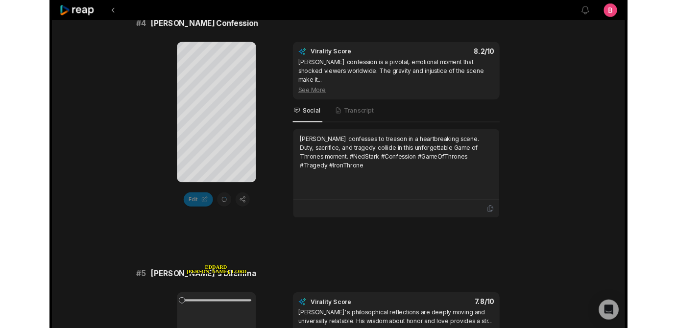
scroll to position [1068, 0]
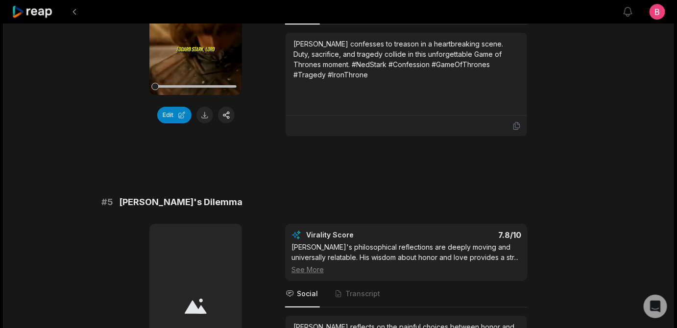
click at [192, 19] on icon at bounding box center [196, 13] width 12 height 12
click at [194, 95] on div at bounding box center [195, 86] width 81 height 17
click at [203, 88] on div at bounding box center [195, 86] width 81 height 2
click at [193, 17] on icon at bounding box center [195, 12] width 7 height 8
click at [166, 123] on button "Edit" at bounding box center [174, 115] width 34 height 17
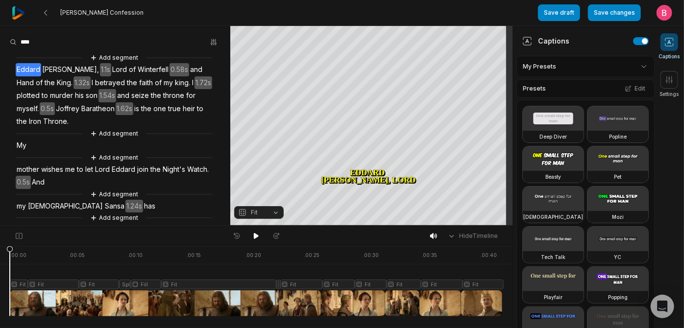
click at [668, 43] on icon at bounding box center [669, 42] width 10 height 10
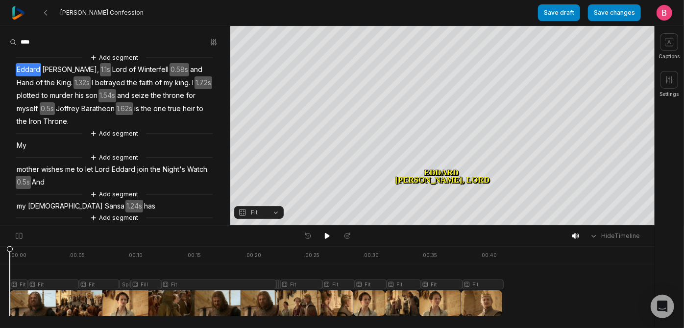
click at [241, 303] on div at bounding box center [256, 281] width 492 height 70
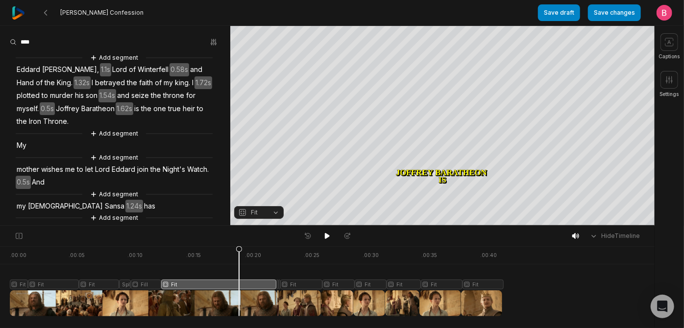
click at [271, 297] on div at bounding box center [256, 281] width 492 height 70
click at [326, 238] on icon at bounding box center [327, 236] width 5 height 6
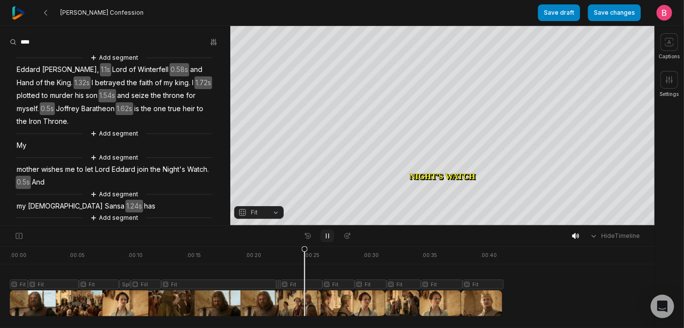
click at [329, 238] on icon at bounding box center [327, 236] width 8 height 8
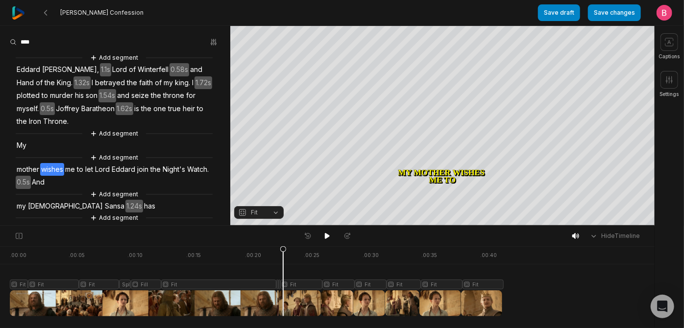
click at [286, 305] on div at bounding box center [256, 281] width 492 height 70
click at [27, 152] on span "My" at bounding box center [22, 145] width 12 height 13
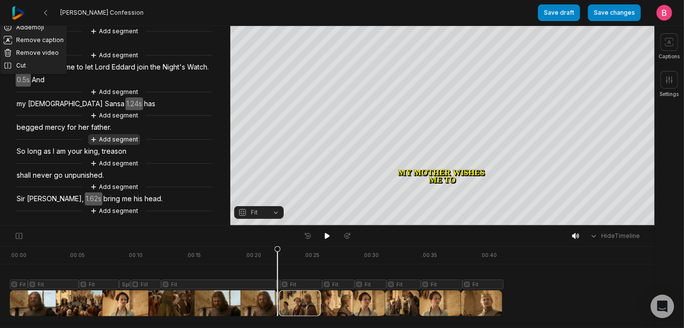
scroll to position [56, 0]
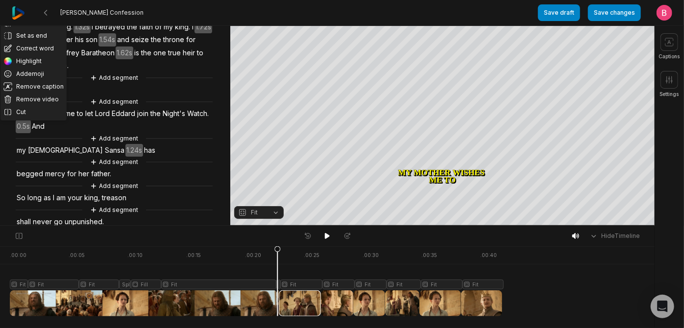
click at [208, 137] on div "Set as start Set as end Correct word Highlight Add emoji Remove caption Remove …" at bounding box center [115, 130] width 230 height 266
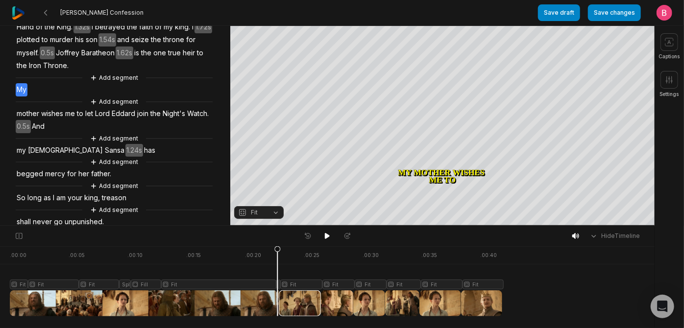
click at [158, 128] on div "Add segment Eddard Stark, 1.1s Lord of Winterfell 0.58s and Hand of the King. 1…" at bounding box center [115, 130] width 230 height 266
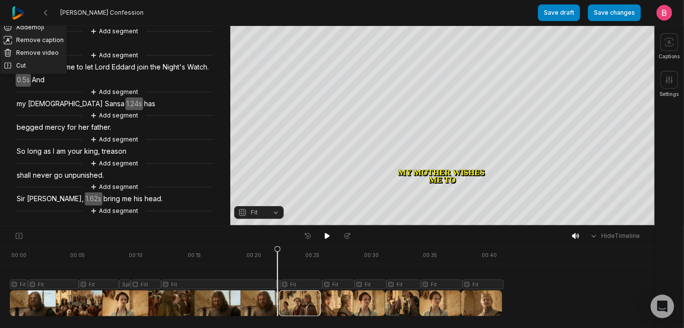
scroll to position [117, 0]
click at [189, 112] on div "Add segment Eddard Stark, 1.1s Lord of Winterfell 0.58s and Hand of the King. 1…" at bounding box center [115, 83] width 230 height 266
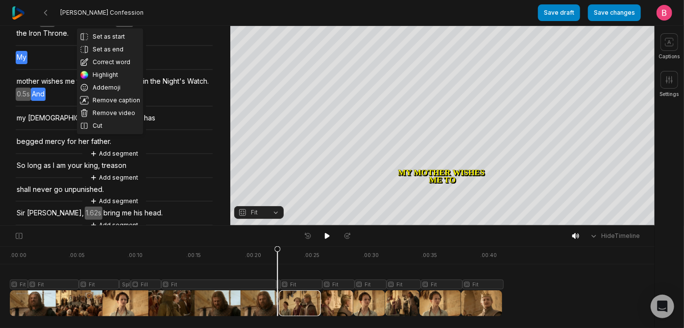
scroll to position [87, 0]
click at [26, 65] on span "My" at bounding box center [22, 58] width 12 height 13
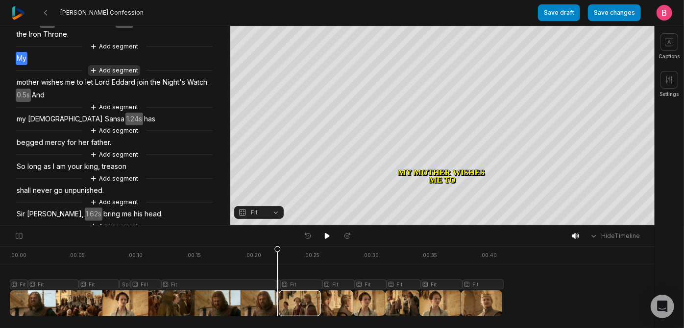
click at [116, 76] on button "Add segment" at bounding box center [114, 70] width 52 height 11
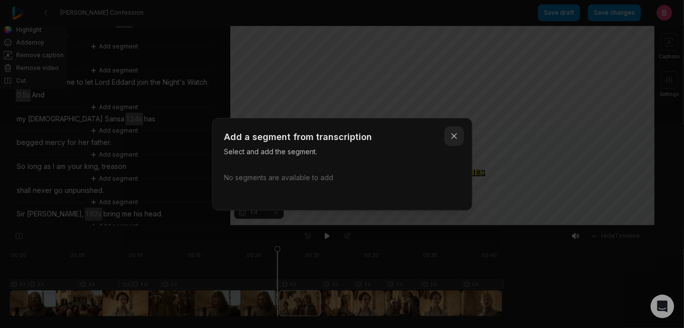
click at [449, 131] on icon "button" at bounding box center [454, 136] width 10 height 10
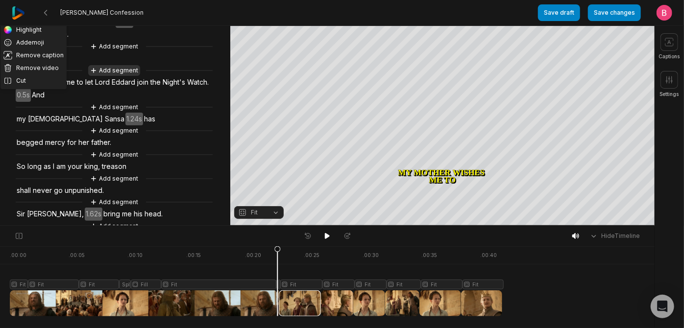
click at [99, 76] on button "Add segment" at bounding box center [114, 70] width 52 height 11
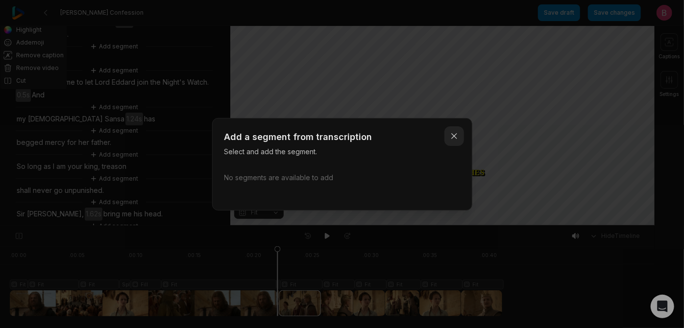
click at [451, 134] on icon "button" at bounding box center [454, 136] width 10 height 10
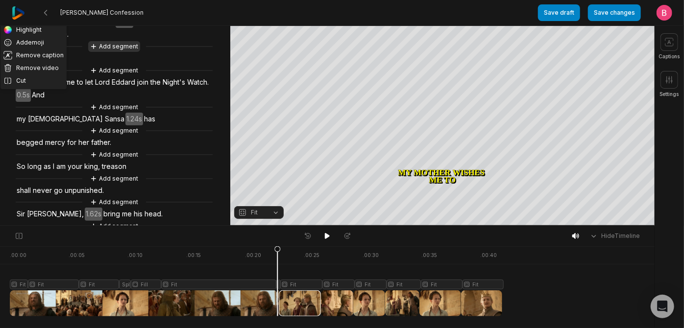
click at [117, 52] on button "Add segment" at bounding box center [114, 46] width 52 height 11
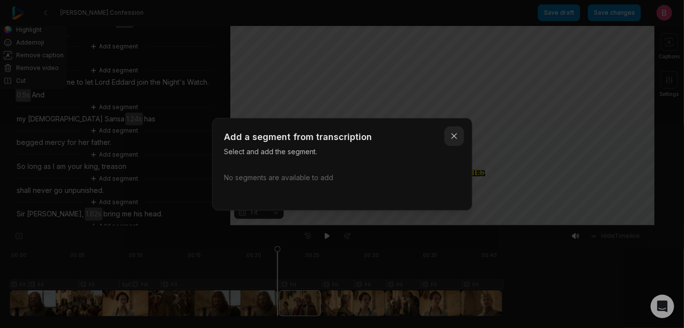
click at [456, 134] on button "Close" at bounding box center [454, 136] width 20 height 20
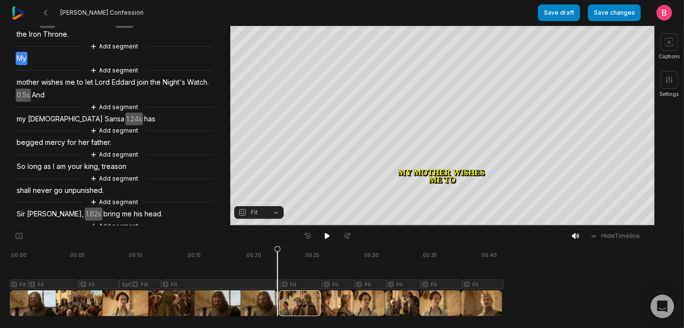
click at [201, 103] on div "Add segment Eddard Stark, 1.1s Lord of Winterfell 0.58s and Hand of the King. 1…" at bounding box center [115, 98] width 230 height 266
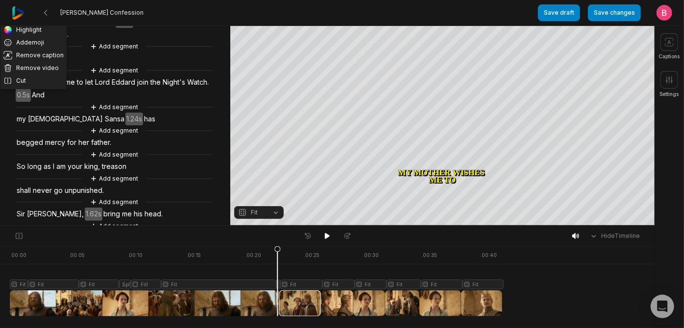
click at [116, 105] on div "Set as start Set as end Correct word Highlight Add emoji Remove caption Remove …" at bounding box center [115, 98] width 230 height 266
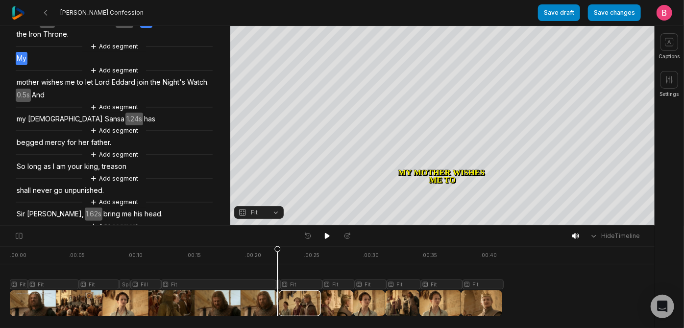
click at [152, 28] on span "the" at bounding box center [146, 21] width 12 height 13
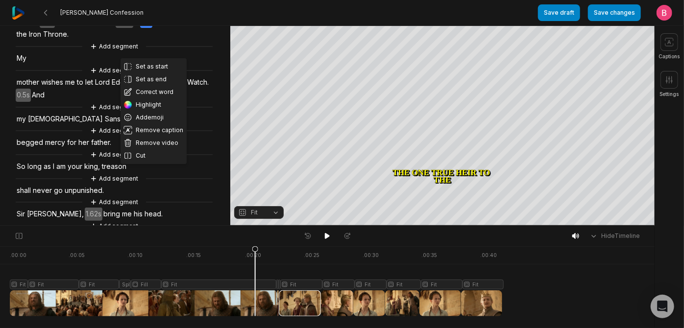
click at [27, 65] on span "My" at bounding box center [22, 58] width 12 height 13
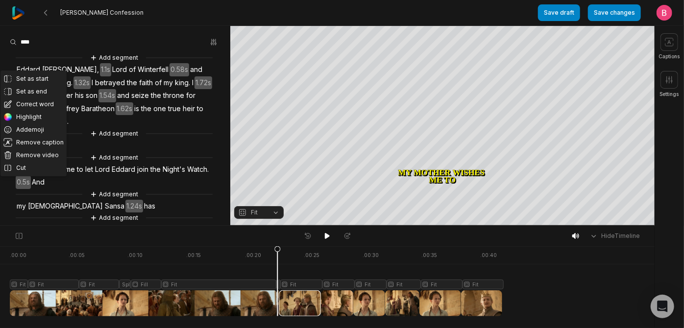
click at [55, 149] on button "Remove video" at bounding box center [33, 155] width 66 height 13
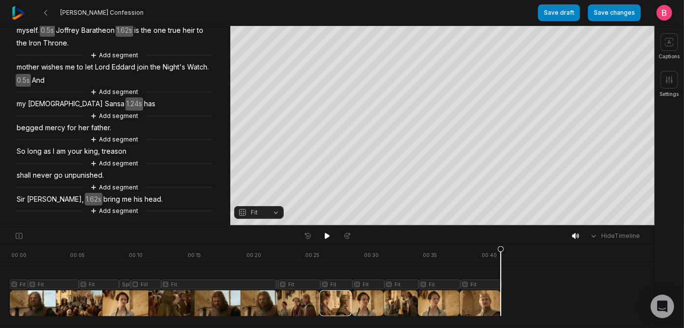
click at [70, 50] on span "Throne." at bounding box center [55, 43] width 27 height 13
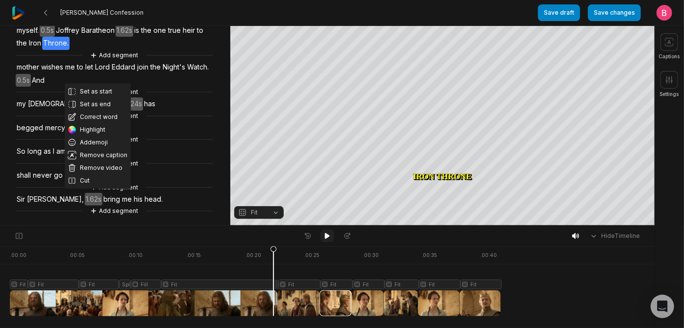
click at [327, 238] on icon at bounding box center [327, 236] width 5 height 6
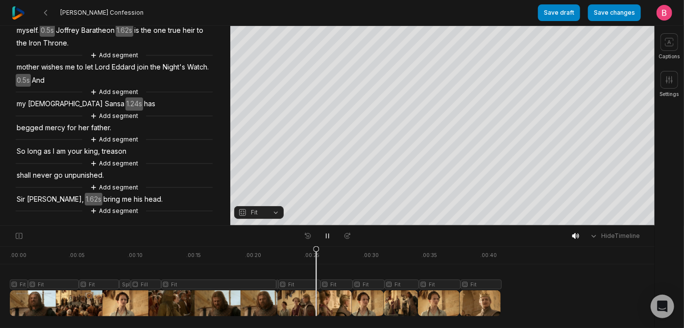
click at [318, 301] on div at bounding box center [255, 281] width 491 height 70
click at [304, 303] on div at bounding box center [255, 281] width 491 height 70
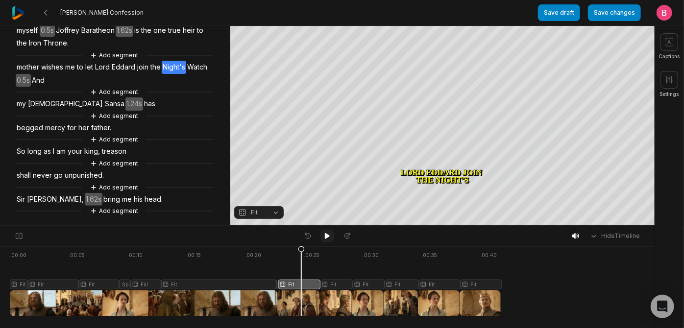
click at [330, 240] on icon at bounding box center [327, 236] width 8 height 8
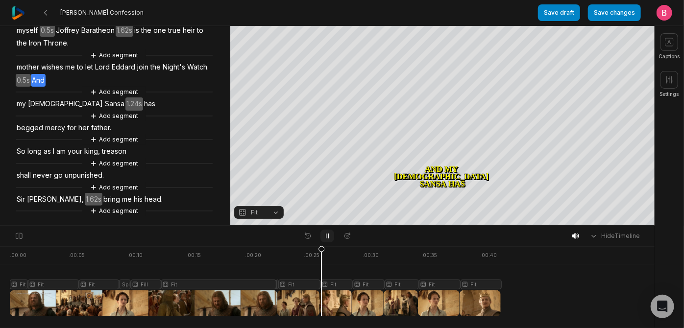
click at [328, 239] on icon at bounding box center [327, 236] width 2 height 4
click at [328, 240] on icon at bounding box center [327, 236] width 8 height 8
click at [328, 239] on icon at bounding box center [327, 236] width 2 height 4
click at [320, 300] on div at bounding box center [255, 281] width 491 height 70
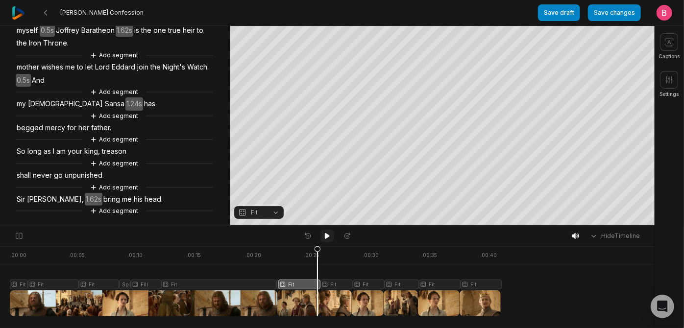
click at [326, 239] on icon at bounding box center [327, 236] width 5 height 6
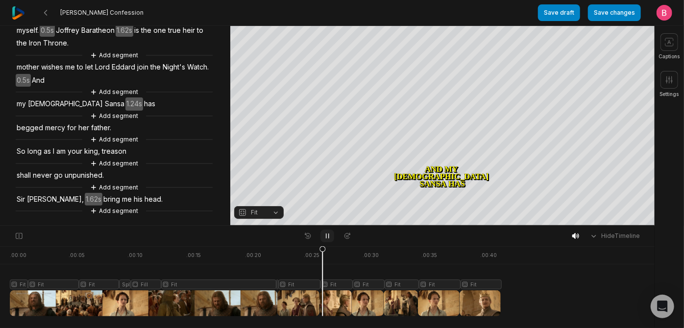
click at [326, 240] on icon at bounding box center [327, 236] width 8 height 8
click at [314, 301] on div at bounding box center [255, 281] width 491 height 70
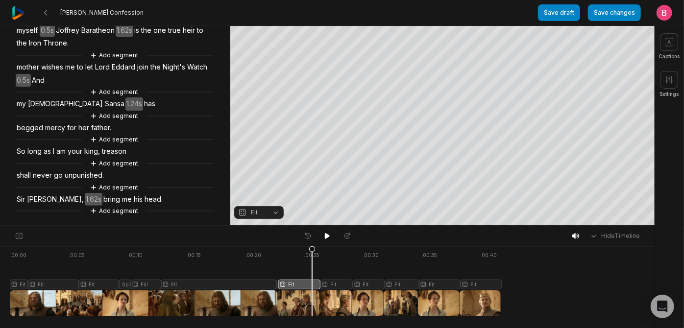
click at [302, 298] on div at bounding box center [255, 281] width 491 height 70
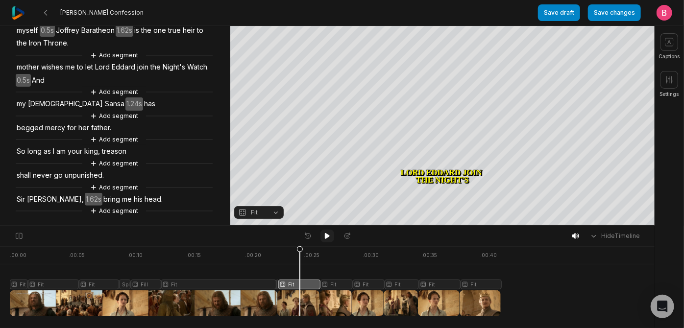
click at [321, 241] on button at bounding box center [327, 236] width 14 height 13
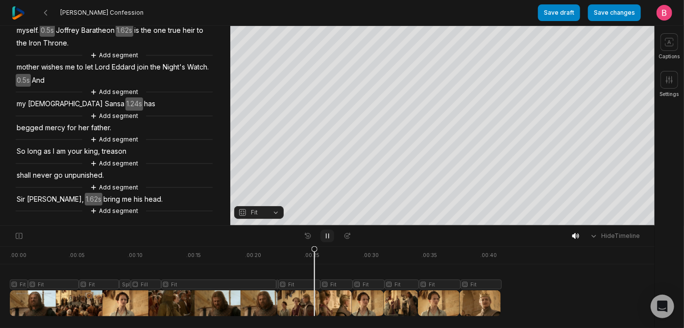
click at [325, 240] on icon at bounding box center [327, 236] width 8 height 8
click at [325, 239] on icon at bounding box center [327, 236] width 5 height 6
click at [325, 240] on icon at bounding box center [327, 236] width 8 height 8
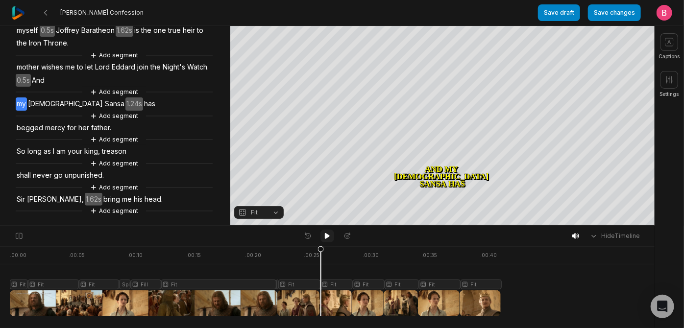
click at [325, 239] on icon at bounding box center [327, 236] width 5 height 6
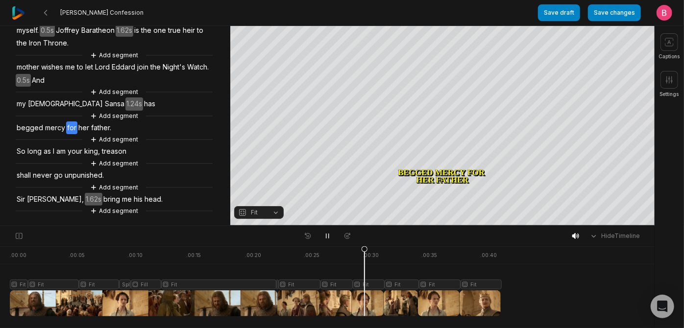
click at [347, 302] on div at bounding box center [255, 281] width 491 height 70
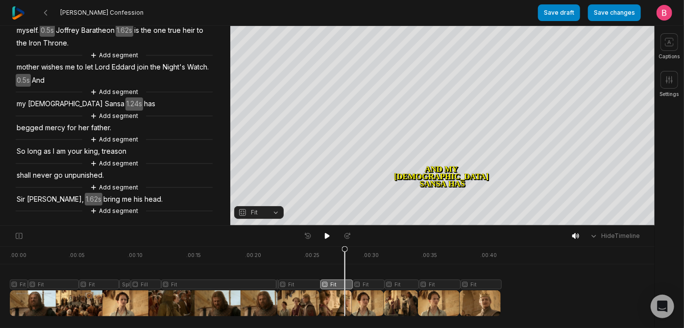
click at [339, 301] on div at bounding box center [255, 281] width 491 height 70
click at [346, 299] on div at bounding box center [255, 281] width 491 height 70
click at [27, 111] on span "my" at bounding box center [21, 103] width 11 height 13
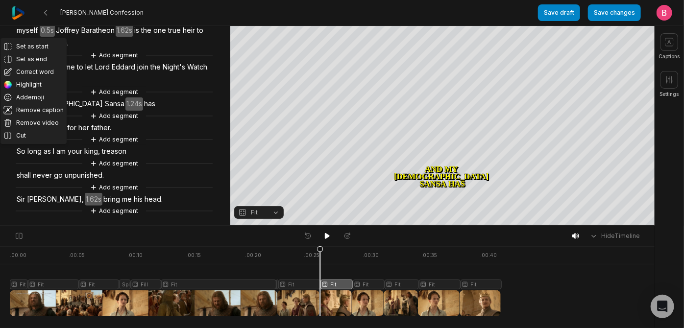
click at [183, 179] on div "Set as start Set as end Correct word Highlight Add emoji Remove caption Remove …" at bounding box center [115, 95] width 230 height 242
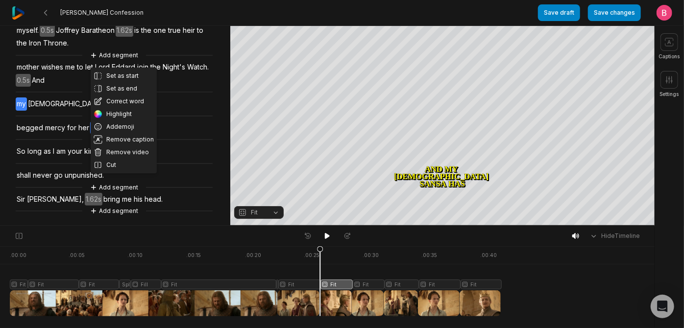
click at [51, 111] on span "[DEMOGRAPHIC_DATA]" at bounding box center [65, 103] width 77 height 13
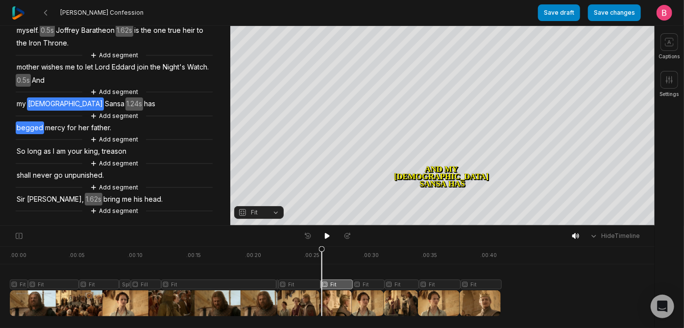
click at [44, 135] on span "begged" at bounding box center [30, 127] width 28 height 13
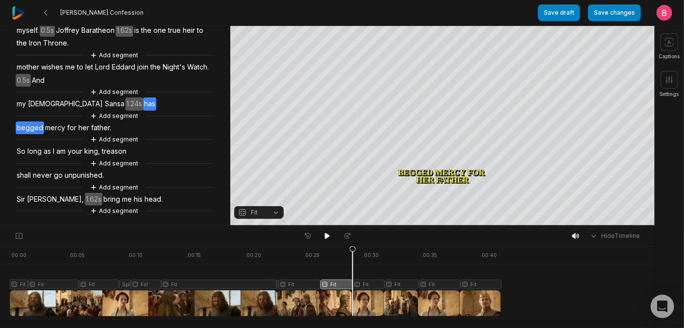
click at [143, 111] on span "has" at bounding box center [149, 103] width 13 height 13
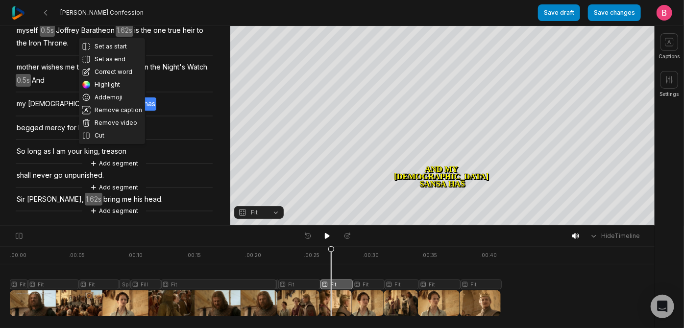
click at [333, 302] on div at bounding box center [255, 281] width 491 height 70
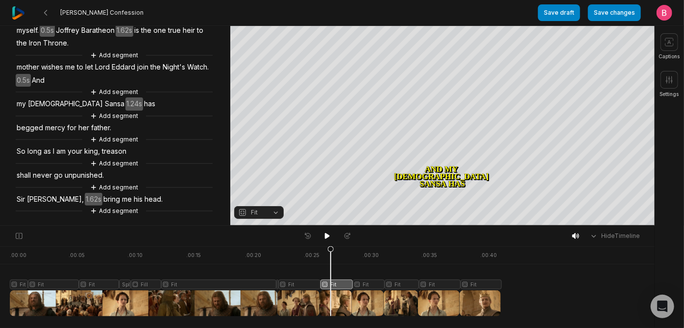
click at [345, 301] on div at bounding box center [255, 281] width 491 height 70
click at [104, 111] on span "Sansa" at bounding box center [115, 103] width 22 height 13
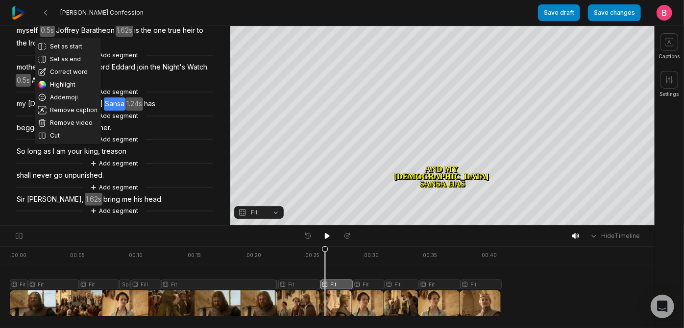
click at [143, 111] on span "has" at bounding box center [149, 103] width 13 height 13
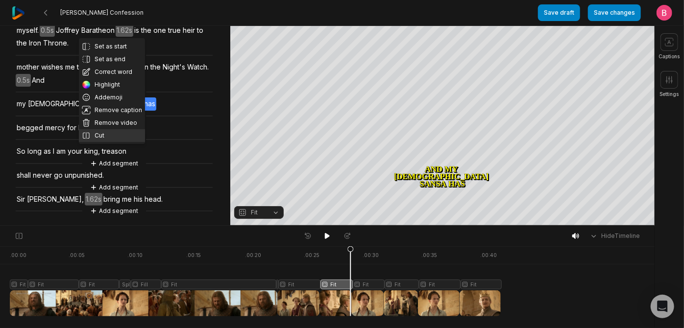
click at [104, 142] on button "Cut" at bounding box center [112, 135] width 66 height 13
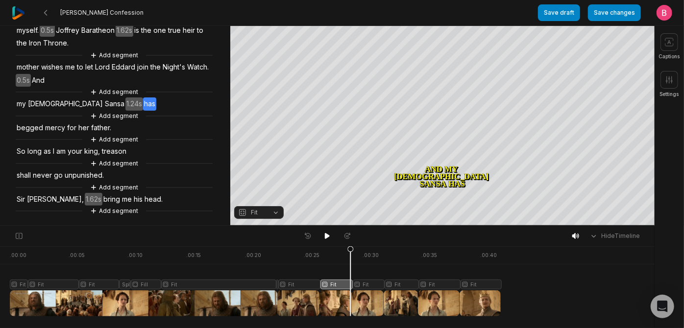
click at [208, 132] on div "Add segment Eddard Stark, 1.1s Lord of Winterfell 0.58s and Hand of the King. 1…" at bounding box center [115, 95] width 230 height 242
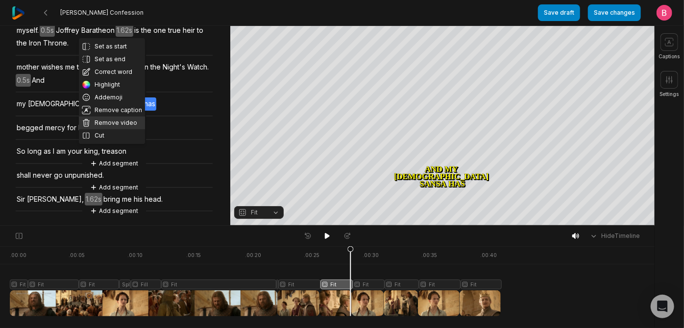
drag, startPoint x: 110, startPoint y: 144, endPoint x: 102, endPoint y: 138, distance: 10.2
click at [102, 129] on button "Remove video" at bounding box center [112, 123] width 66 height 13
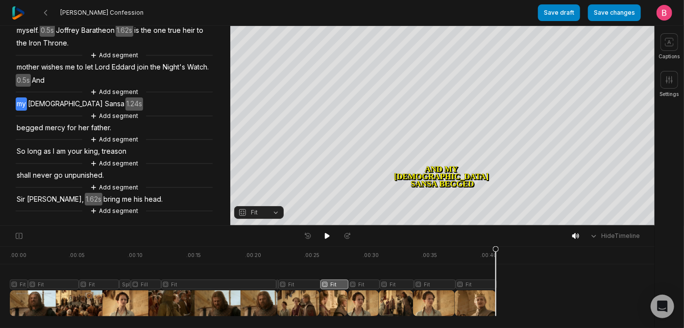
click at [27, 111] on span "my" at bounding box center [21, 103] width 11 height 13
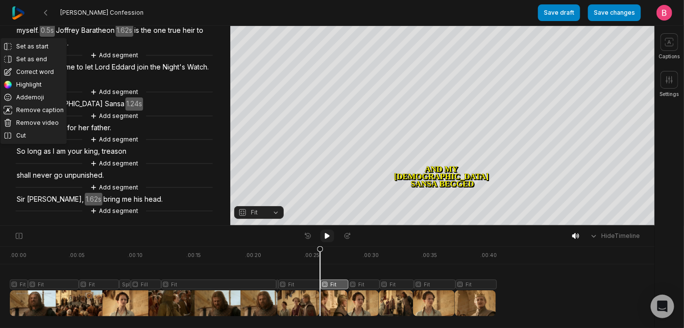
click at [324, 237] on icon at bounding box center [327, 236] width 8 height 8
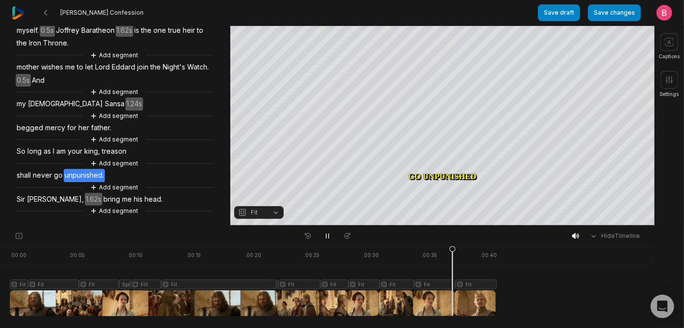
click at [455, 299] on div at bounding box center [253, 281] width 486 height 70
click at [445, 297] on div at bounding box center [253, 281] width 486 height 70
click at [438, 298] on div at bounding box center [253, 281] width 486 height 70
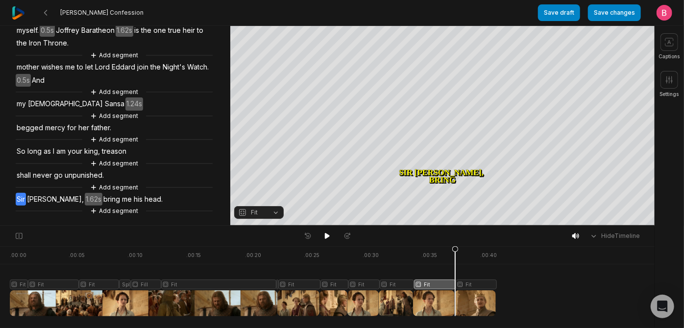
click at [458, 298] on div at bounding box center [253, 281] width 486 height 70
click at [397, 299] on div at bounding box center [253, 281] width 486 height 70
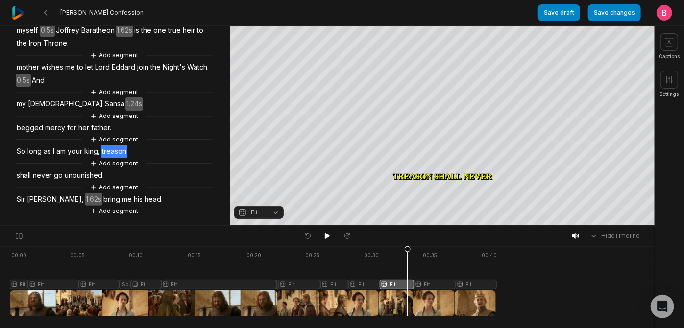
click at [410, 299] on div at bounding box center [253, 281] width 486 height 70
click at [415, 302] on div at bounding box center [253, 281] width 486 height 70
click at [407, 302] on div at bounding box center [253, 281] width 486 height 70
click at [388, 306] on div at bounding box center [253, 281] width 486 height 70
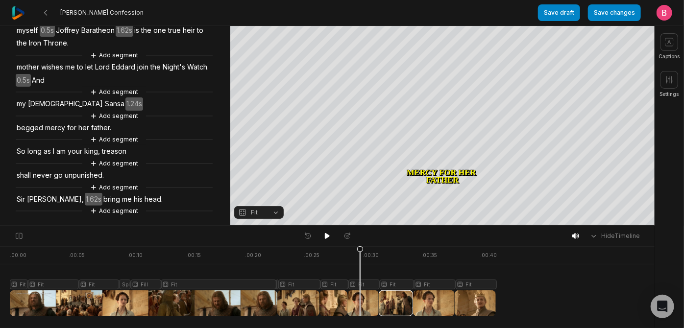
click at [362, 310] on div at bounding box center [253, 281] width 486 height 70
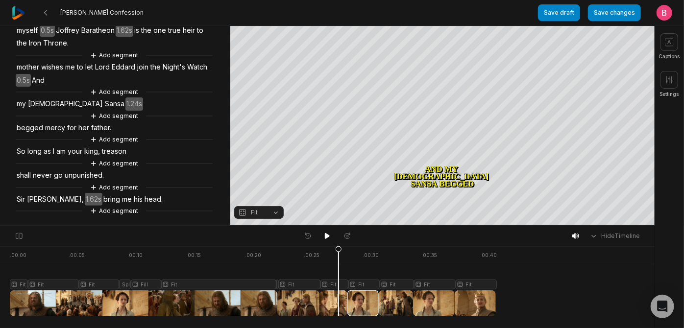
click at [341, 299] on div at bounding box center [253, 281] width 486 height 70
click at [330, 239] on icon at bounding box center [327, 236] width 8 height 8
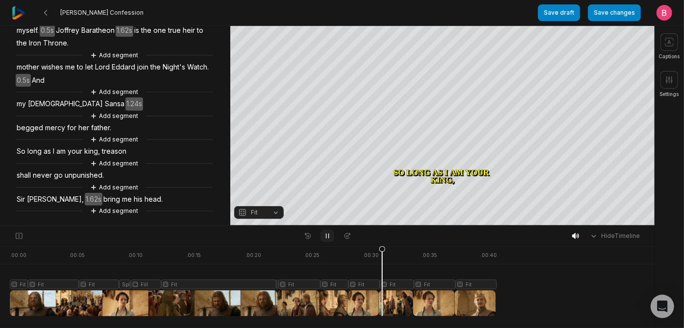
click at [330, 239] on icon at bounding box center [327, 236] width 8 height 8
click at [329, 239] on icon at bounding box center [327, 236] width 8 height 8
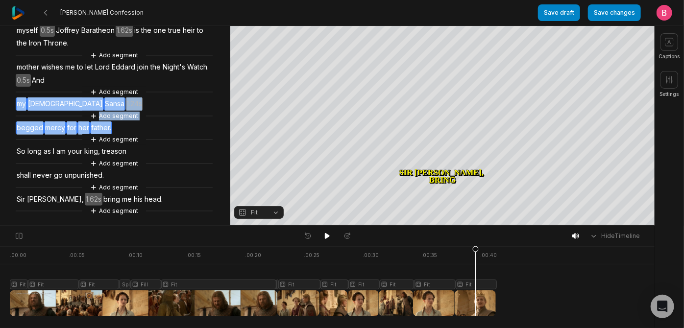
drag, startPoint x: 147, startPoint y: 107, endPoint x: 20, endPoint y: 74, distance: 131.5
click at [20, 74] on div "Add segment Eddard Stark, 1.1s Lord of Winterfell 0.58s and Hand of the King. 1…" at bounding box center [115, 95] width 230 height 242
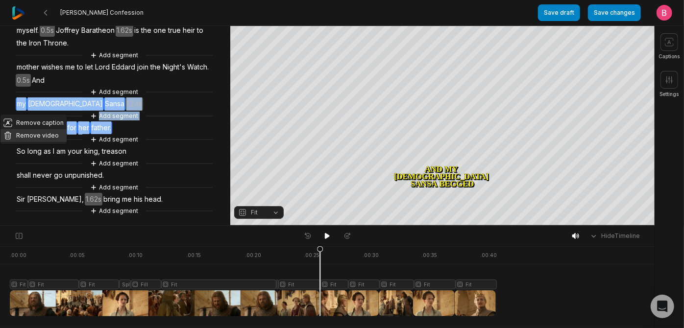
click at [36, 129] on button "Remove video" at bounding box center [33, 135] width 66 height 13
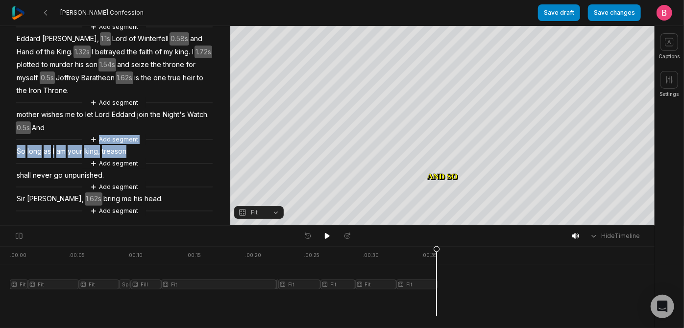
scroll to position [100, 0]
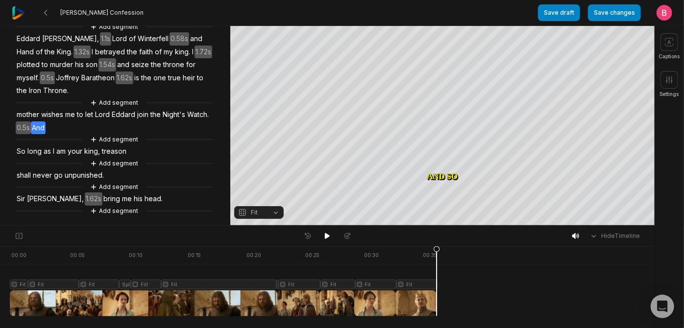
click at [46, 121] on span "And" at bounding box center [38, 127] width 15 height 13
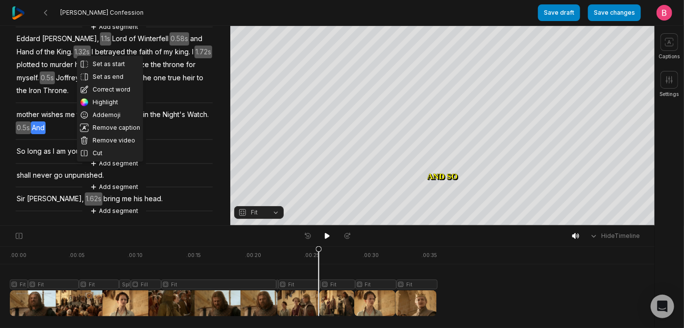
click at [30, 108] on span "mother" at bounding box center [28, 114] width 24 height 13
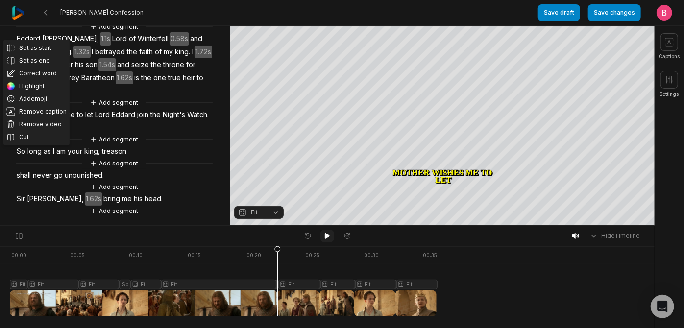
click at [324, 237] on icon at bounding box center [327, 236] width 8 height 8
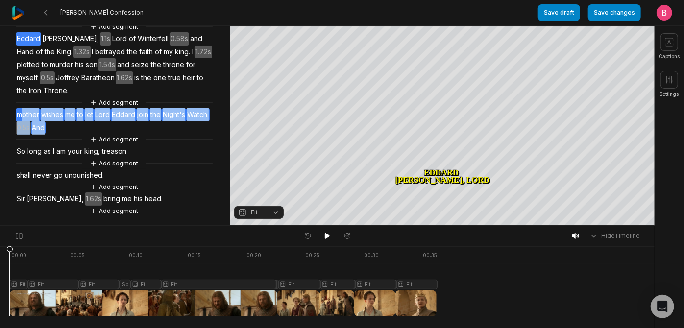
drag, startPoint x: 134, startPoint y: 106, endPoint x: 24, endPoint y: 89, distance: 110.6
click at [24, 89] on div "Add segment Eddard Stark, 1.1s Lord of Winterfell 0.58s and Hand of the King. 1…" at bounding box center [115, 119] width 230 height 195
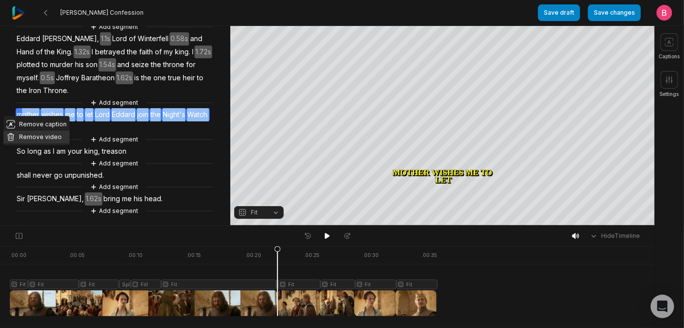
click at [31, 131] on button "Remove video" at bounding box center [36, 137] width 66 height 13
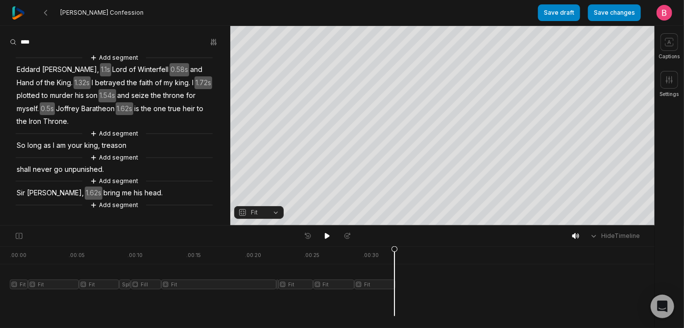
scroll to position [54, 0]
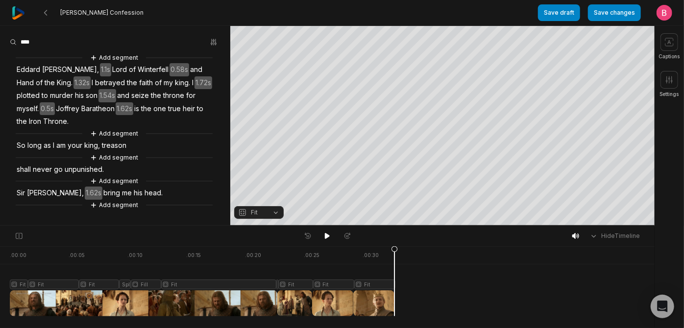
click at [70, 115] on span "Throne." at bounding box center [55, 121] width 27 height 13
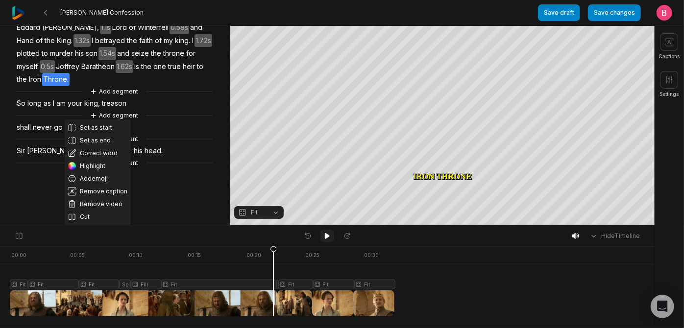
click at [329, 240] on icon at bounding box center [327, 236] width 8 height 8
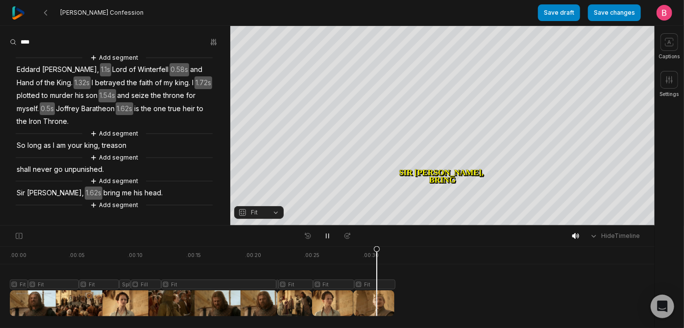
click at [360, 299] on div at bounding box center [202, 281] width 385 height 70
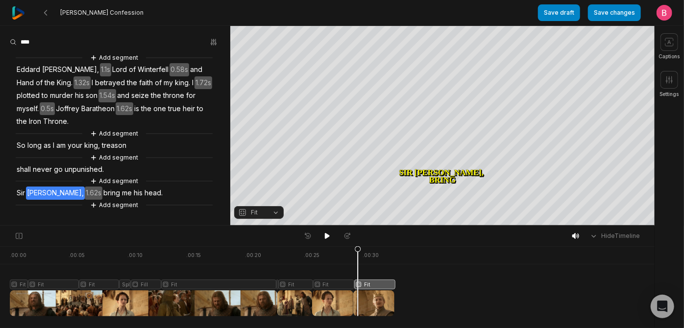
click at [351, 301] on div at bounding box center [202, 281] width 385 height 70
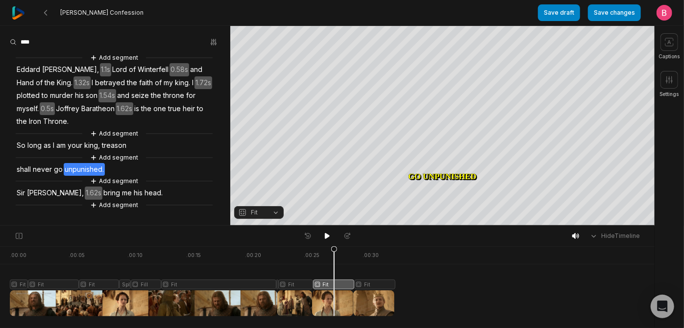
click at [337, 302] on div at bounding box center [202, 281] width 385 height 70
click at [322, 300] on div at bounding box center [202, 281] width 385 height 70
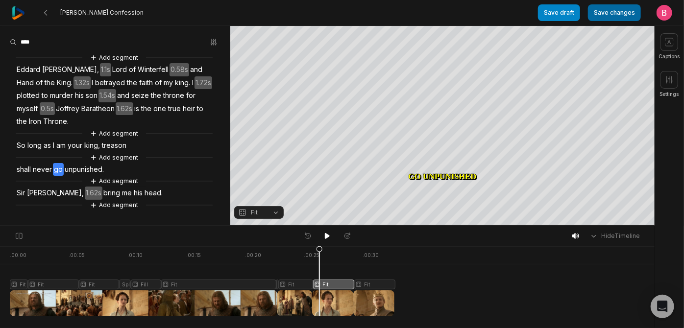
click at [588, 21] on button "Save changes" at bounding box center [614, 12] width 53 height 17
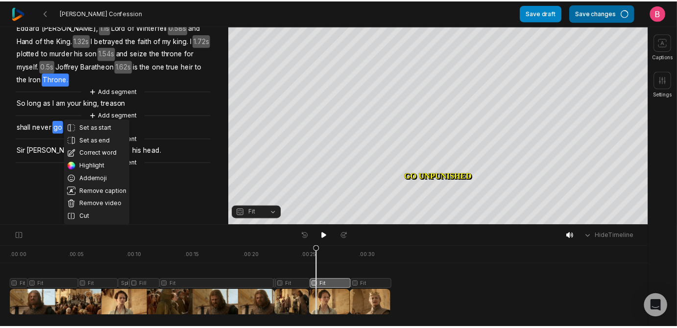
scroll to position [72, 0]
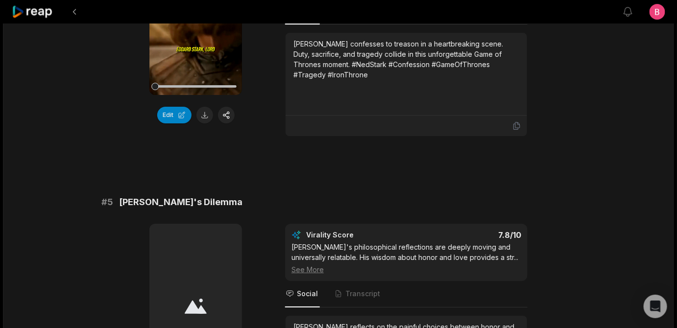
click at [193, 17] on icon at bounding box center [195, 12] width 7 height 8
click at [199, 95] on div at bounding box center [195, 86] width 81 height 17
click at [209, 123] on button at bounding box center [204, 115] width 17 height 17
drag, startPoint x: 255, startPoint y: 57, endPoint x: 126, endPoint y: 54, distance: 128.4
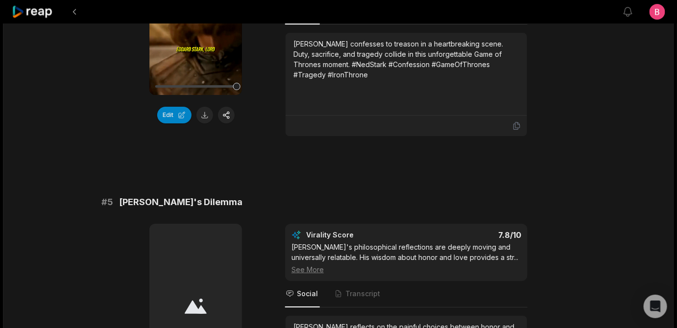
copy span "[PERSON_NAME] Confession"
click at [558, 137] on div "00:32 Your browser does not support mp4 format. Edit Virality Score 8.2 /10 [PE…" at bounding box center [338, 33] width 474 height 206
drag, startPoint x: 423, startPoint y: 214, endPoint x: 307, endPoint y: 211, distance: 116.6
click at [307, 80] on div "[PERSON_NAME] confesses to treason in a heartbreaking scene. Duty, sacrifice, a…" at bounding box center [406, 59] width 226 height 41
click at [385, 80] on div "[PERSON_NAME] confesses to treason in a heartbreaking scene. Duty, sacrifice, a…" at bounding box center [406, 59] width 226 height 41
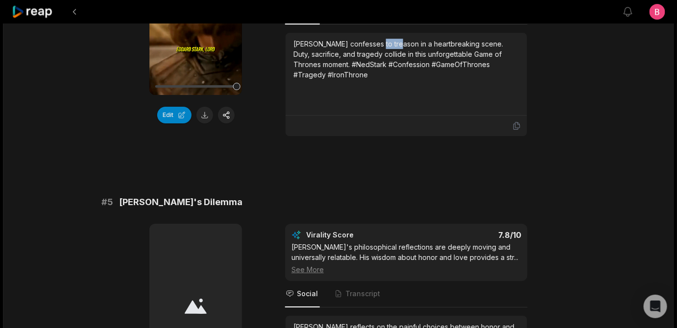
drag, startPoint x: 424, startPoint y: 215, endPoint x: 397, endPoint y: 216, distance: 27.4
click at [397, 80] on div "[PERSON_NAME] confesses to treason in a heartbreaking scene. Duty, sacrifice, a…" at bounding box center [406, 59] width 226 height 41
drag, startPoint x: 421, startPoint y: 248, endPoint x: 350, endPoint y: 247, distance: 71.5
click at [350, 80] on div "[PERSON_NAME] confesses to treason in a heartbreaking scene. Duty, sacrifice, a…" at bounding box center [406, 59] width 226 height 41
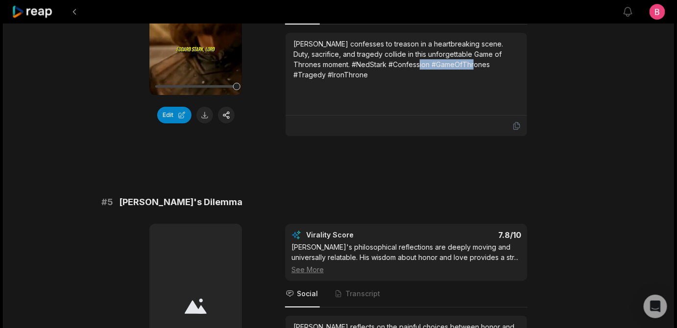
click at [423, 80] on div "[PERSON_NAME] confesses to treason in a heartbreaking scene. Duty, sacrifice, a…" at bounding box center [406, 59] width 226 height 41
drag, startPoint x: 423, startPoint y: 250, endPoint x: 465, endPoint y: 236, distance: 44.3
click at [465, 80] on div "[PERSON_NAME] confesses to treason in a heartbreaking scene. Duty, sacrifice, a…" at bounding box center [406, 59] width 226 height 41
copy div "#NedStark #Confession #GameOfThrones"
click at [559, 137] on div "00:32 Your browser does not support mp4 format. Edit Virality Score 8.2 /10 [PE…" at bounding box center [338, 33] width 474 height 206
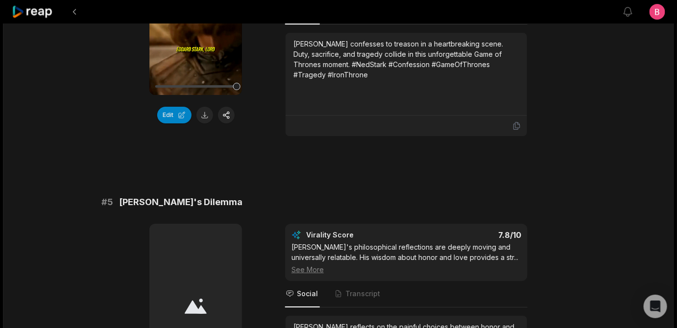
drag, startPoint x: 612, startPoint y: 268, endPoint x: 581, endPoint y: 276, distance: 32.3
click at [520, 130] on icon at bounding box center [516, 125] width 9 height 9
click at [518, 130] on icon at bounding box center [516, 125] width 9 height 9
click at [172, 123] on button "Edit" at bounding box center [174, 115] width 34 height 17
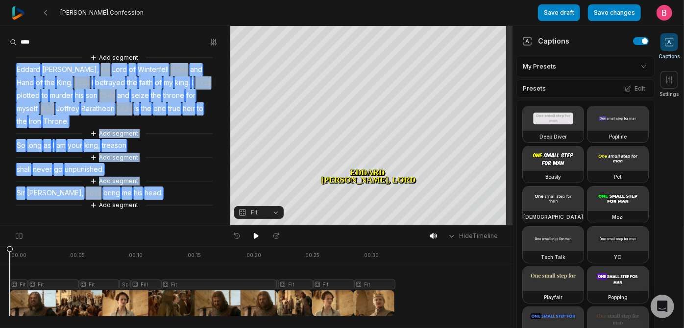
drag, startPoint x: 172, startPoint y: 199, endPoint x: 17, endPoint y: 78, distance: 196.6
click at [17, 78] on div "Add segment [PERSON_NAME], 1.1s Lord of Winterfell 0.58s and Hand of the King. …" at bounding box center [115, 131] width 230 height 158
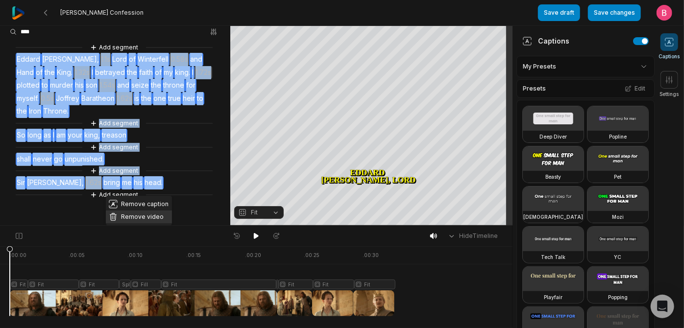
click at [153, 211] on button "Remove video" at bounding box center [139, 217] width 66 height 13
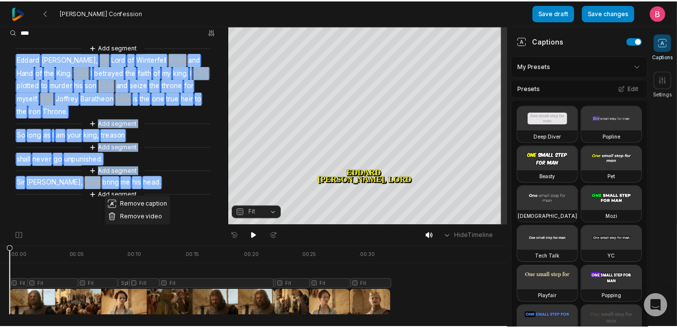
scroll to position [0, 0]
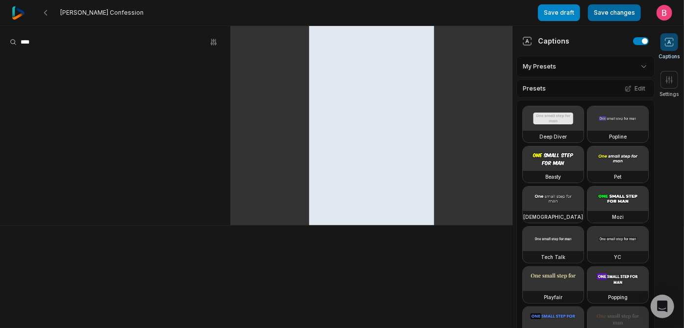
click at [613, 11] on button "Save changes" at bounding box center [614, 12] width 53 height 17
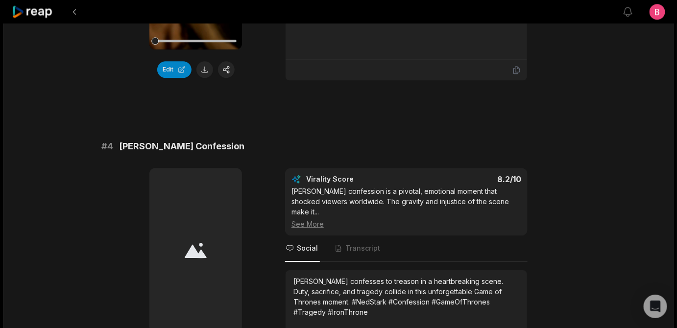
scroll to position [712, 0]
